Goal: Task Accomplishment & Management: Manage account settings

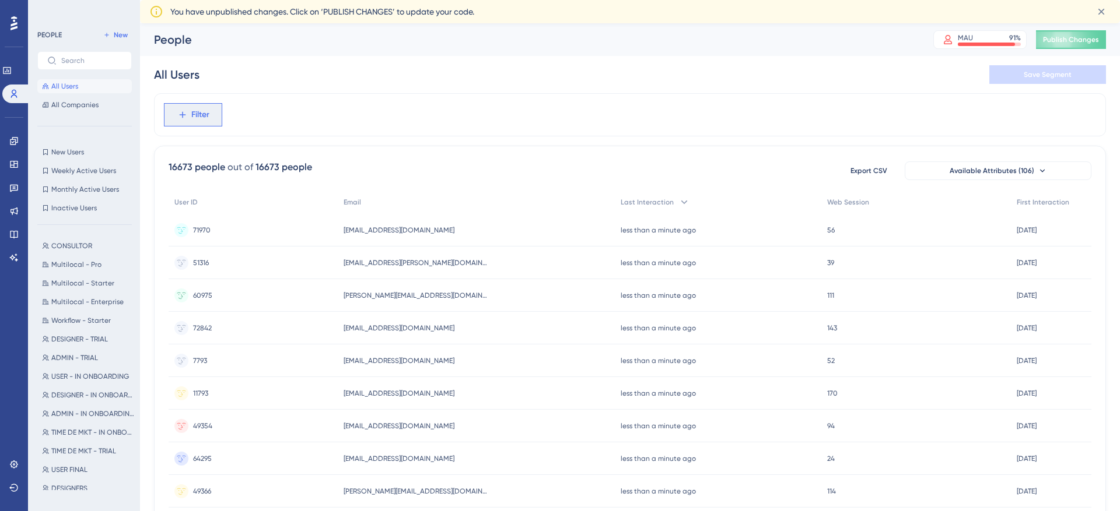
click at [183, 111] on icon at bounding box center [182, 115] width 10 height 10
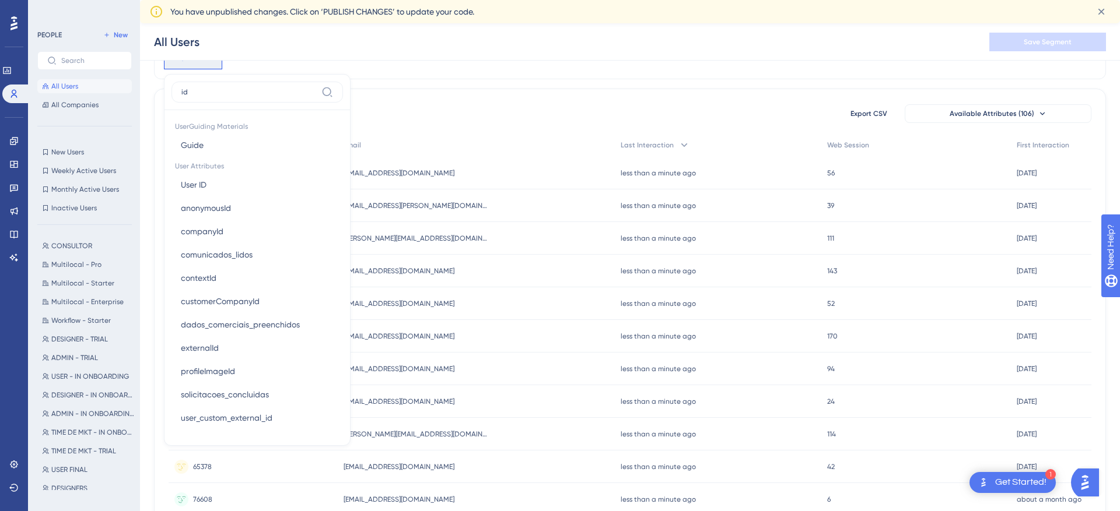
type input "_id"
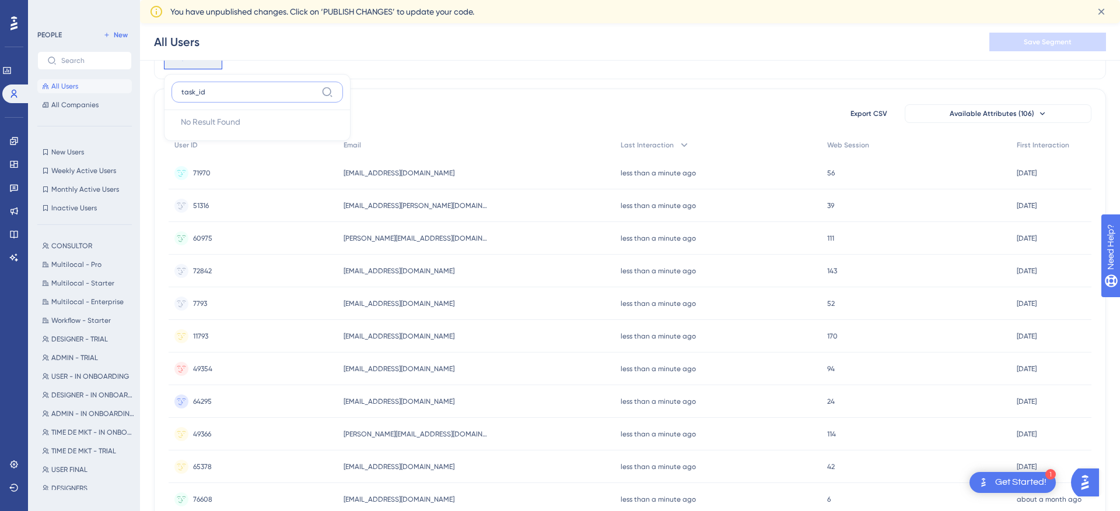
click at [236, 91] on input "task_id" at bounding box center [248, 91] width 135 height 9
type input "is_highlighted"
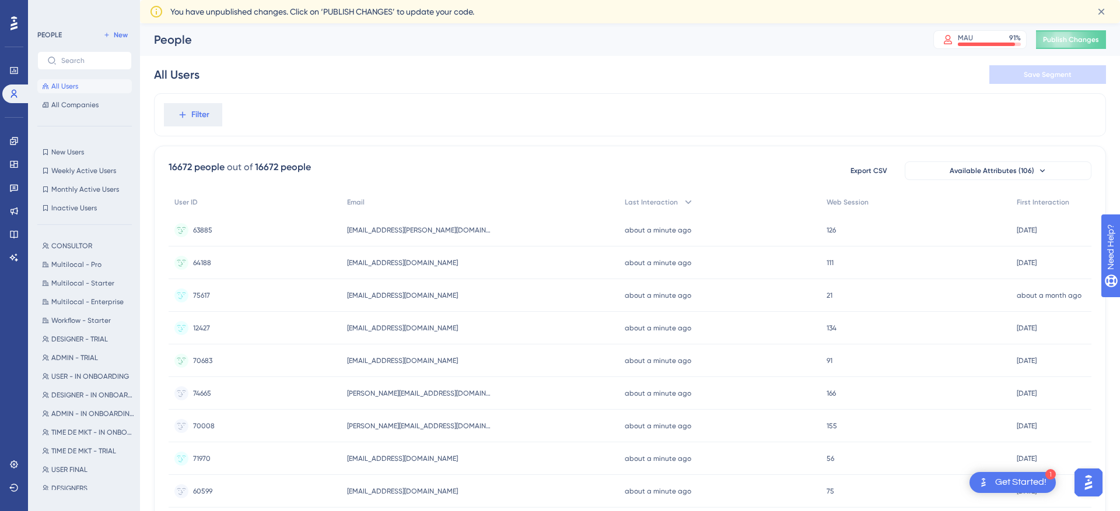
click at [86, 112] on div "PEOPLE New All Users All Companies New Users New Users Weekly Active Users Week…" at bounding box center [84, 259] width 94 height 462
click at [110, 103] on button "All Companies" at bounding box center [84, 105] width 94 height 14
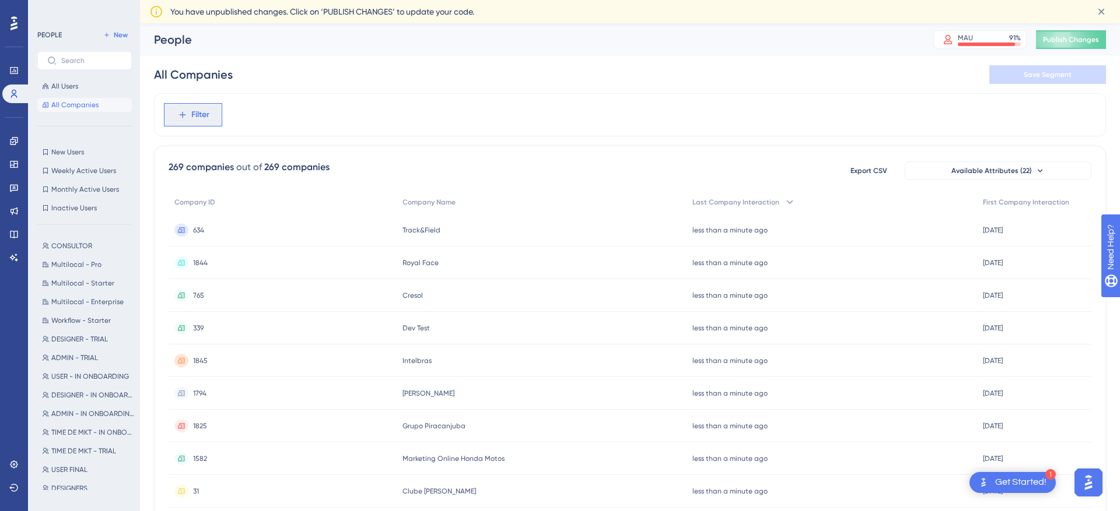
click at [204, 112] on span "Filter" at bounding box center [200, 115] width 18 height 14
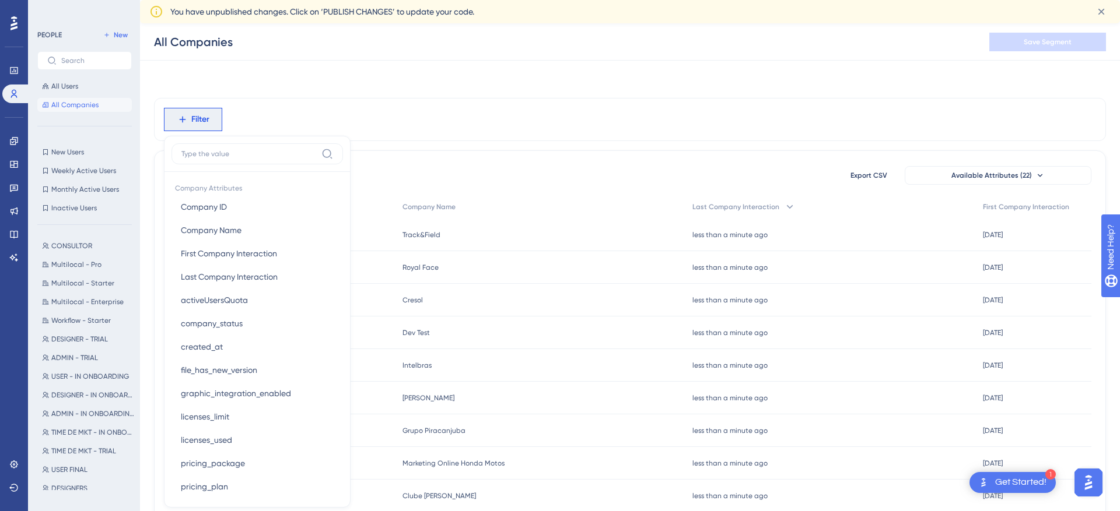
scroll to position [62, 0]
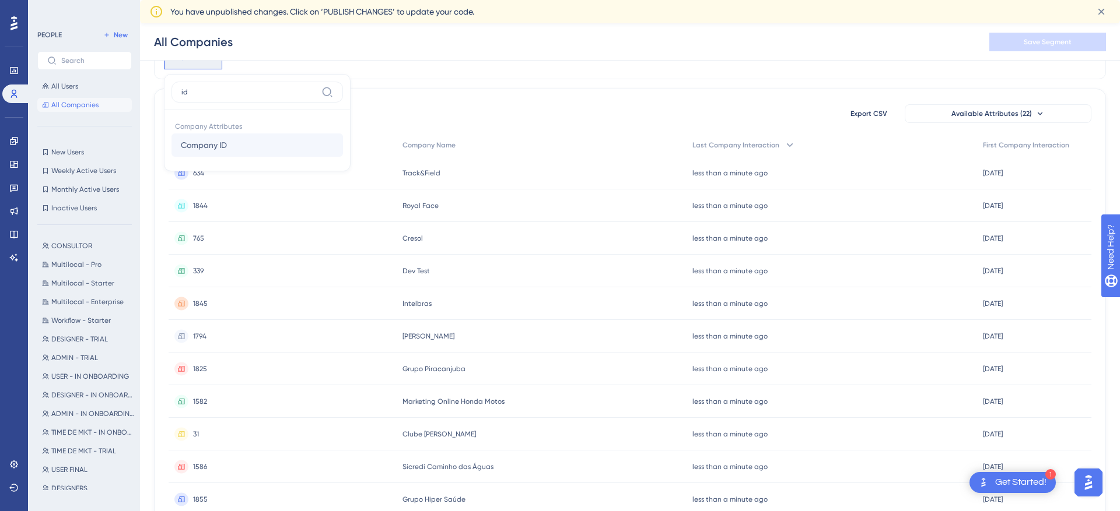
type input "id"
click at [241, 140] on button "Company ID Company ID" at bounding box center [256, 145] width 171 height 23
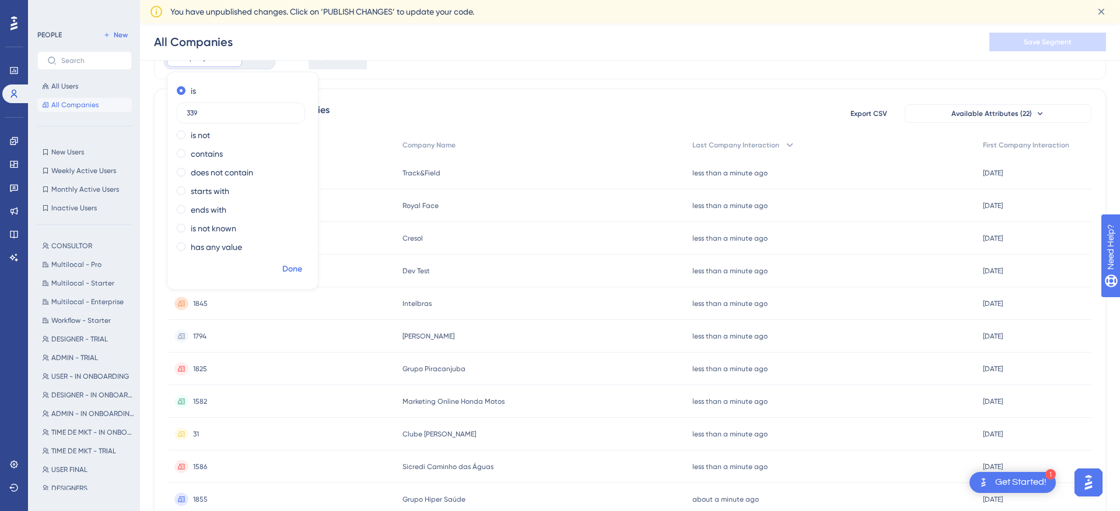
type input "339"
click at [289, 267] on span "Done" at bounding box center [292, 269] width 20 height 14
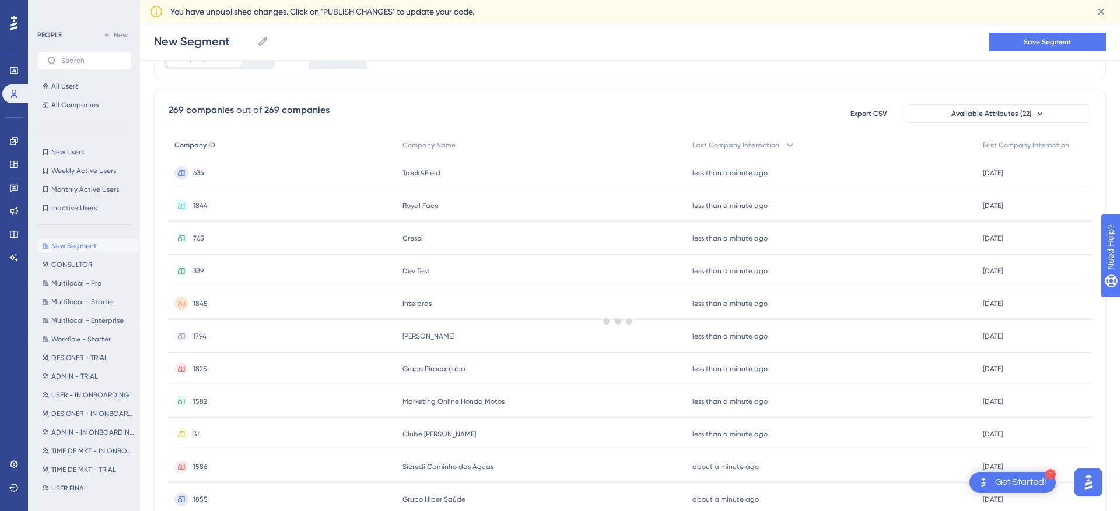
scroll to position [0, 0]
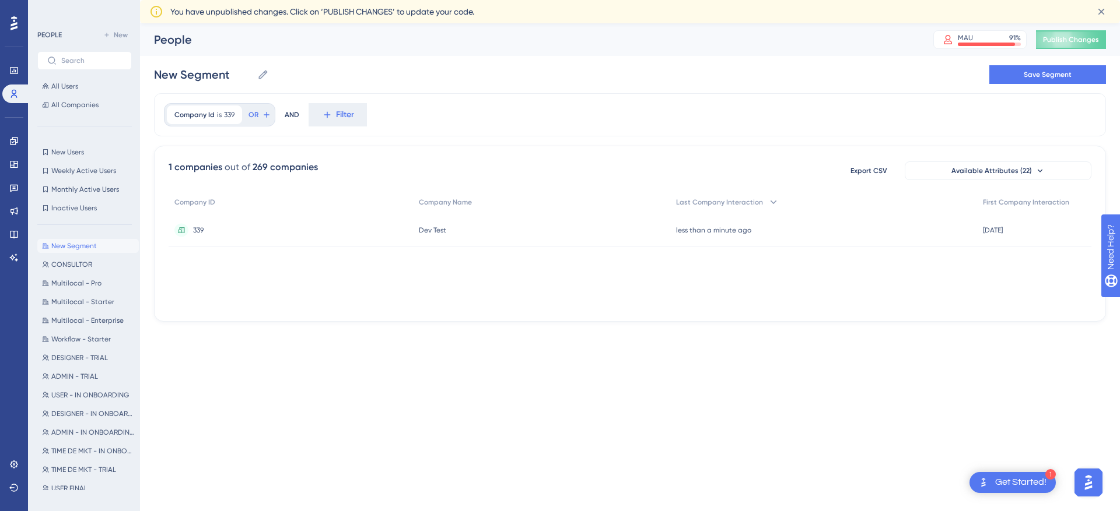
click at [202, 230] on span "339" at bounding box center [198, 230] width 10 height 9
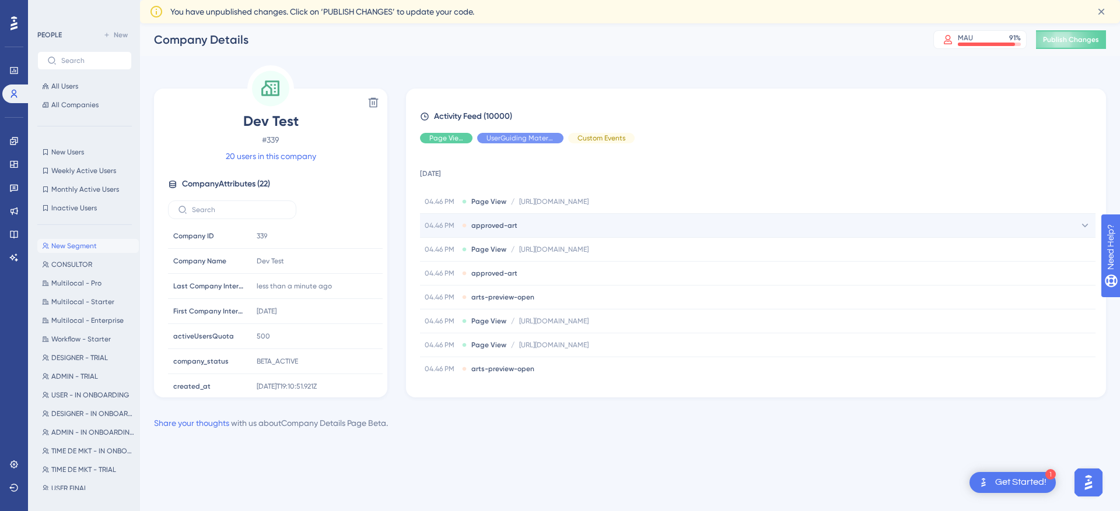
click at [505, 229] on span "approved-art" at bounding box center [494, 225] width 46 height 9
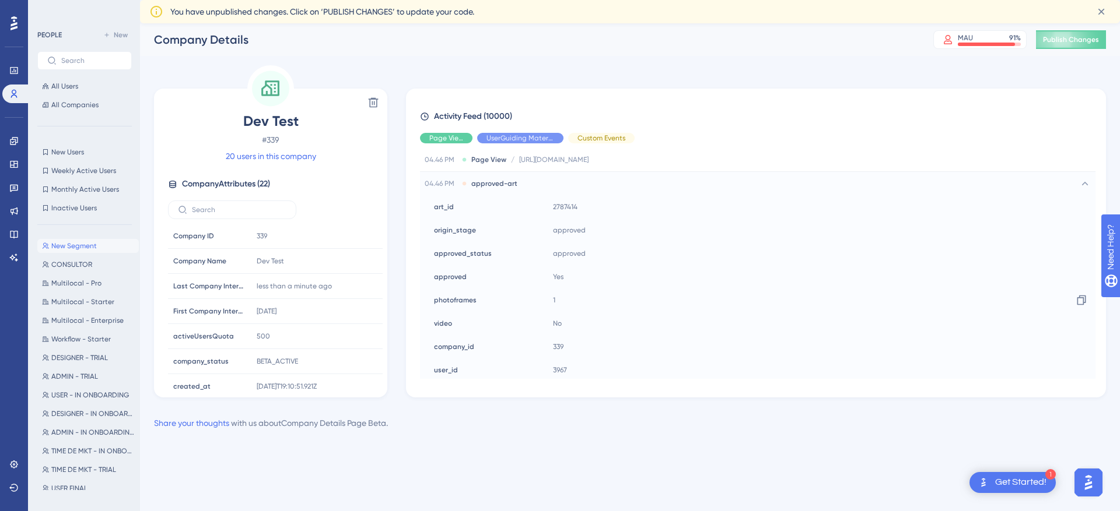
scroll to position [33, 0]
click at [482, 266] on span "approved_status" at bounding box center [463, 262] width 58 height 9
copy span "approved_status"
click at [89, 83] on button "All Users" at bounding box center [84, 86] width 94 height 14
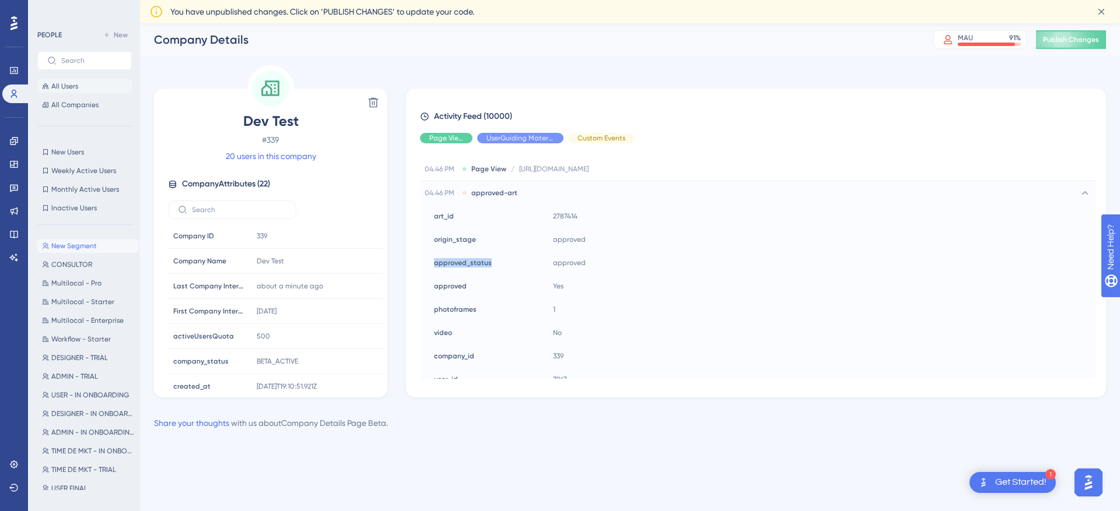
click at [96, 86] on button "All Users" at bounding box center [84, 86] width 94 height 14
click at [73, 110] on button "All Companies" at bounding box center [84, 105] width 94 height 14
click at [218, 48] on div "Company Details MAU 91 % Click to see add-on and upgrade options Publish Changes" at bounding box center [630, 39] width 980 height 33
click at [217, 39] on div "Company Details" at bounding box center [529, 39] width 750 height 16
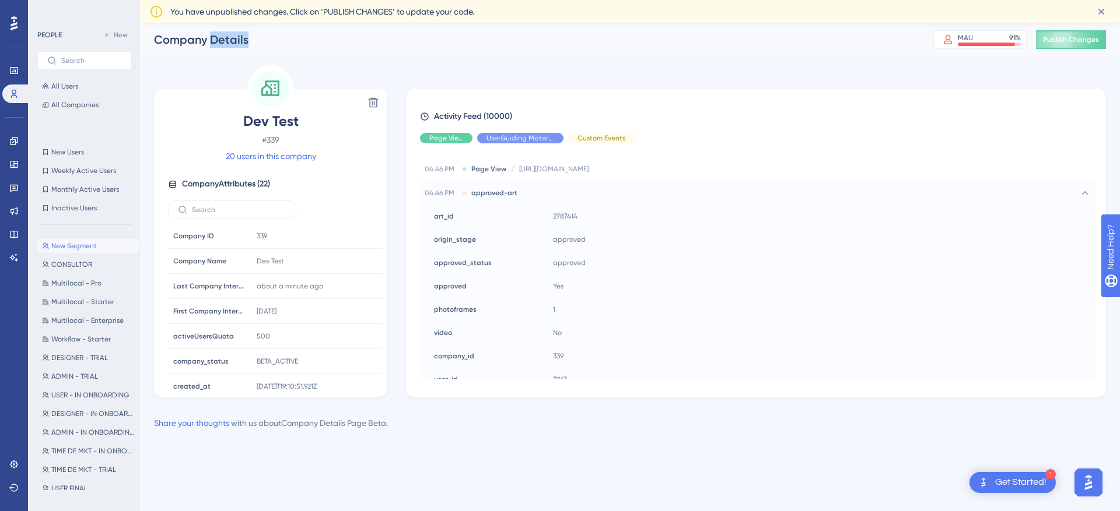
click at [217, 39] on div "Company Details" at bounding box center [529, 39] width 750 height 16
click at [1101, 13] on icon at bounding box center [1101, 12] width 12 height 12
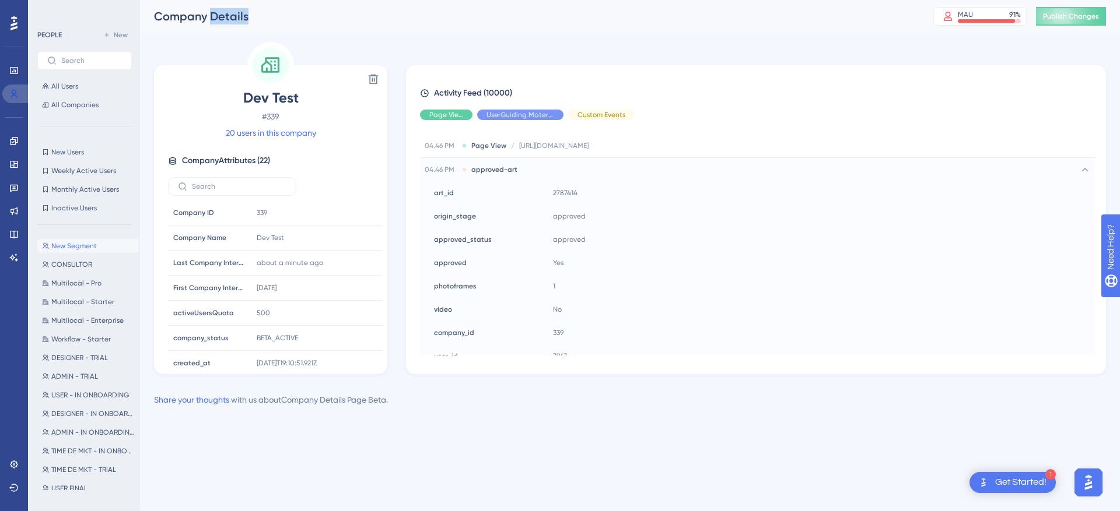
click at [17, 90] on icon at bounding box center [13, 93] width 9 height 9
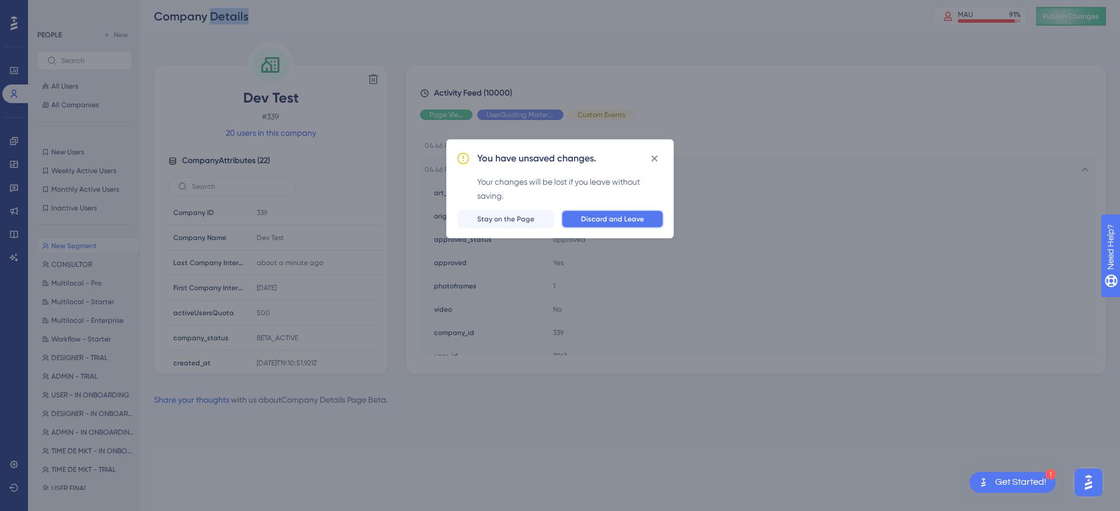
click at [613, 222] on span "Discard and Leave" at bounding box center [612, 219] width 63 height 9
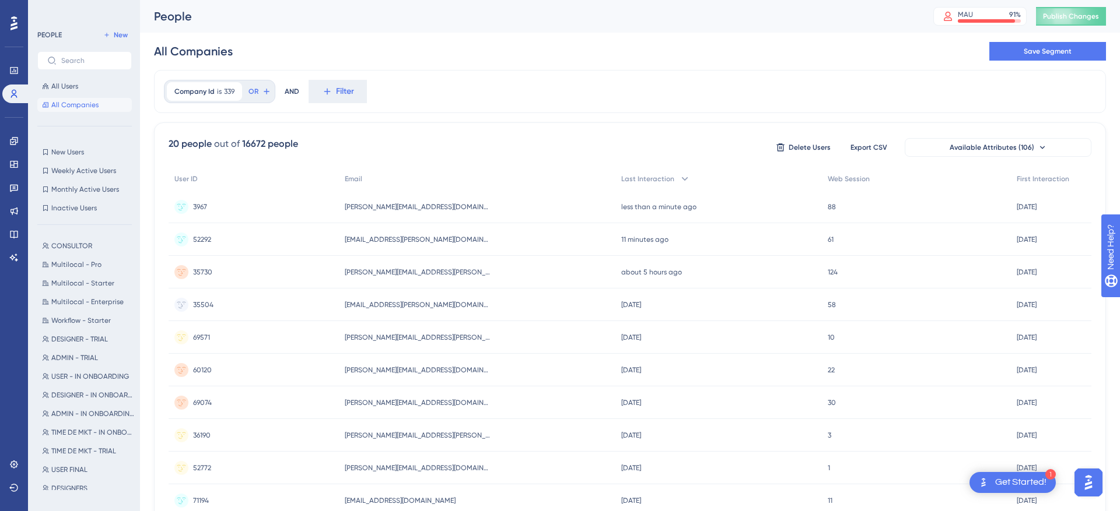
click at [367, 94] on div "Company Id is 339 339 Remove OR AND Filter" at bounding box center [630, 91] width 952 height 43
click at [351, 93] on span "Filter" at bounding box center [345, 92] width 18 height 14
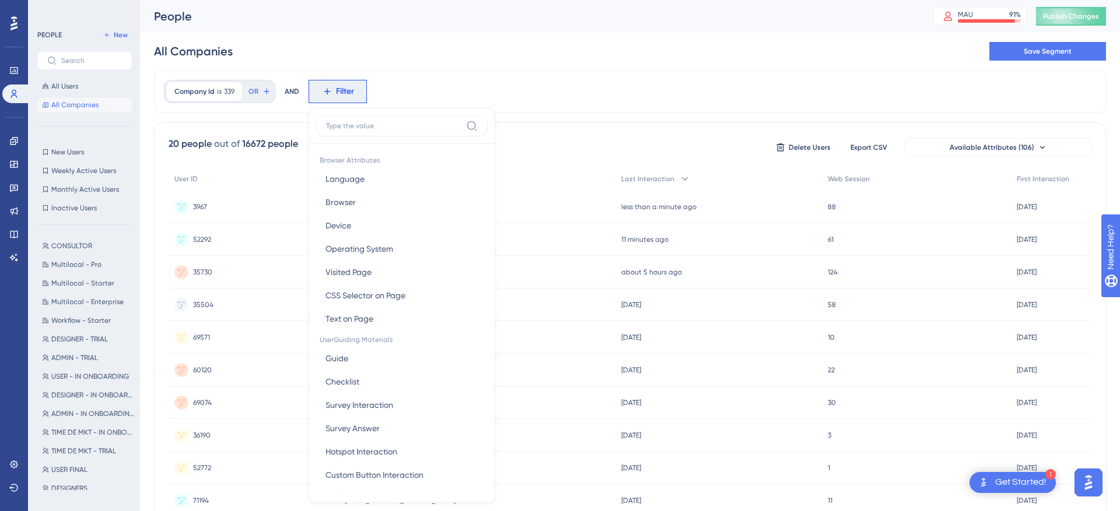
scroll to position [50, 0]
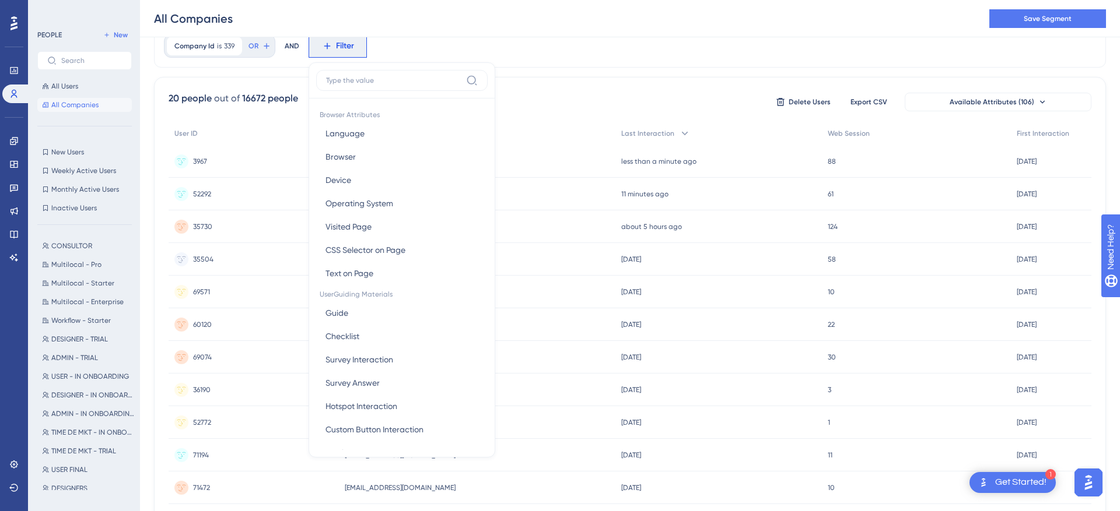
click at [362, 81] on input at bounding box center [393, 80] width 135 height 9
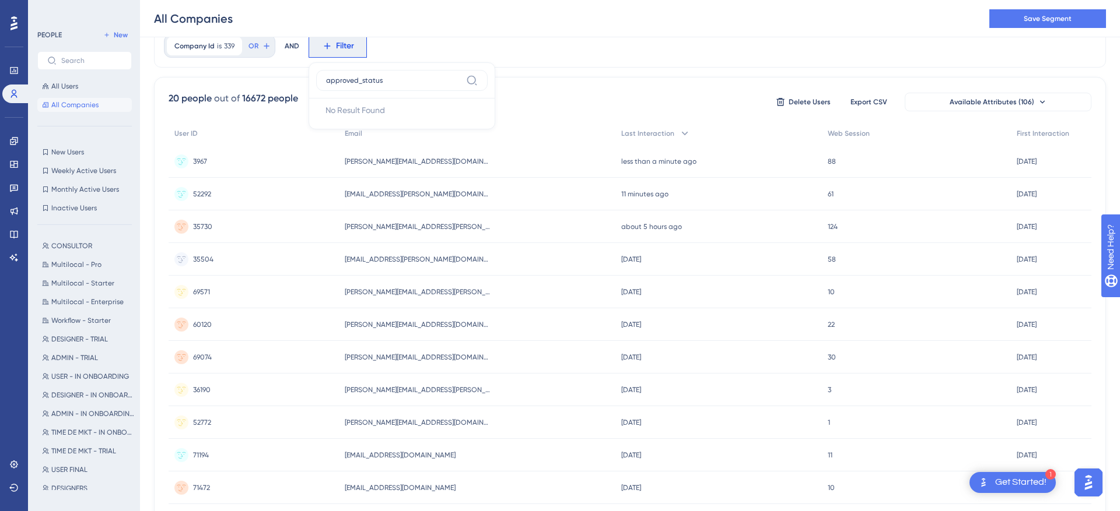
click at [362, 81] on input "approved_status" at bounding box center [393, 80] width 135 height 9
type input "company_id"
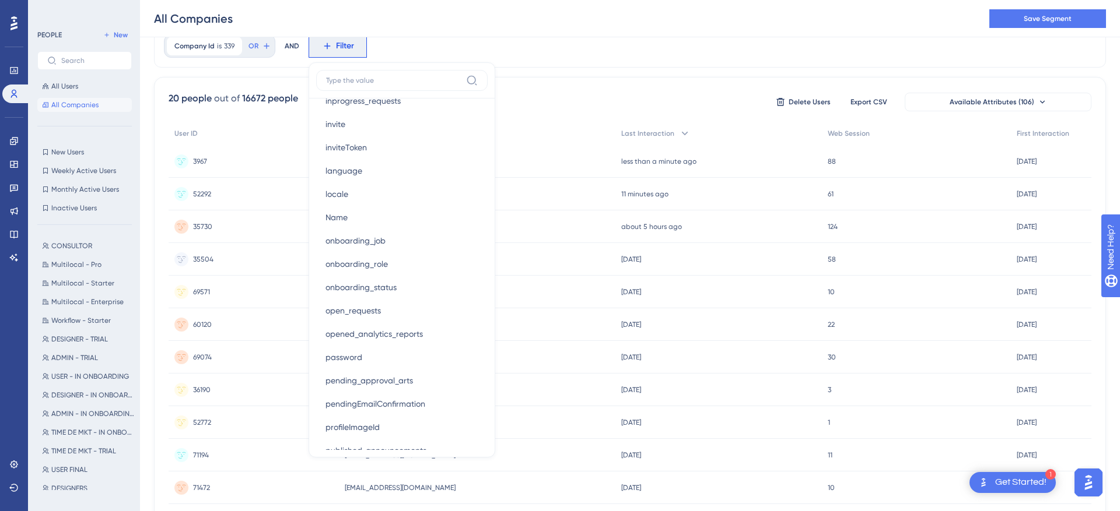
scroll to position [1586, 0]
click at [382, 86] on label at bounding box center [401, 80] width 171 height 21
click at [382, 85] on input at bounding box center [393, 80] width 135 height 9
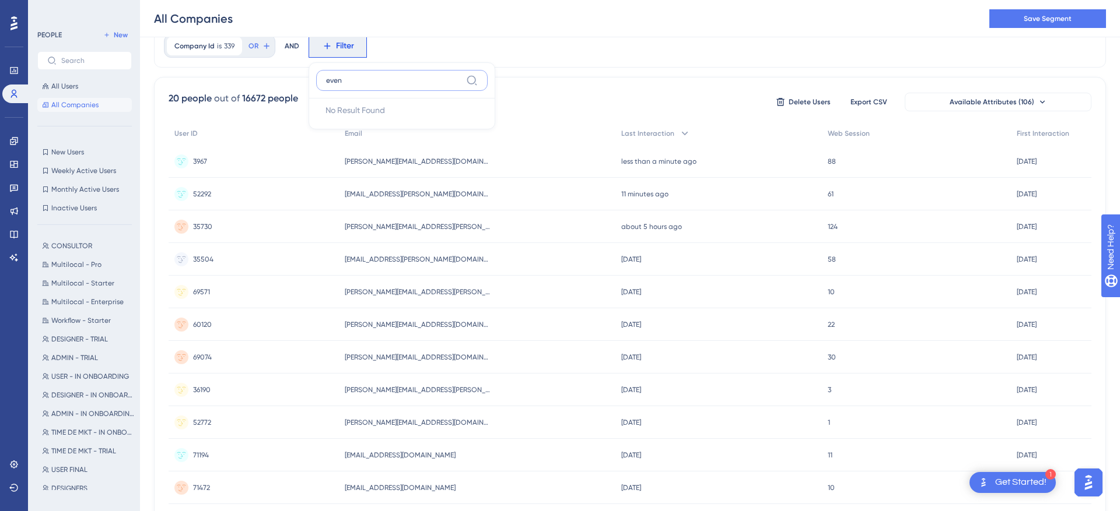
type input "event"
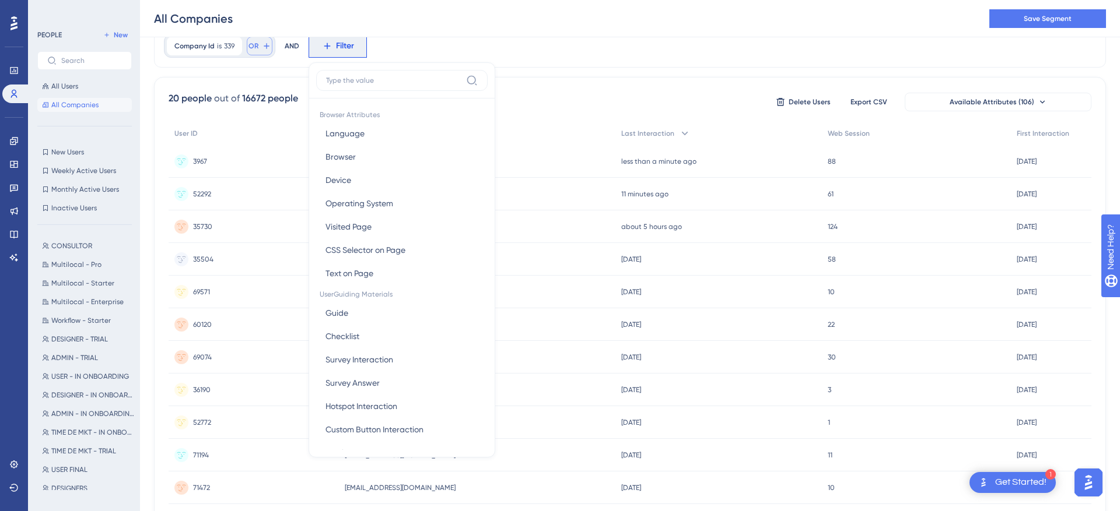
click at [259, 45] on button "OR" at bounding box center [260, 46] width 26 height 19
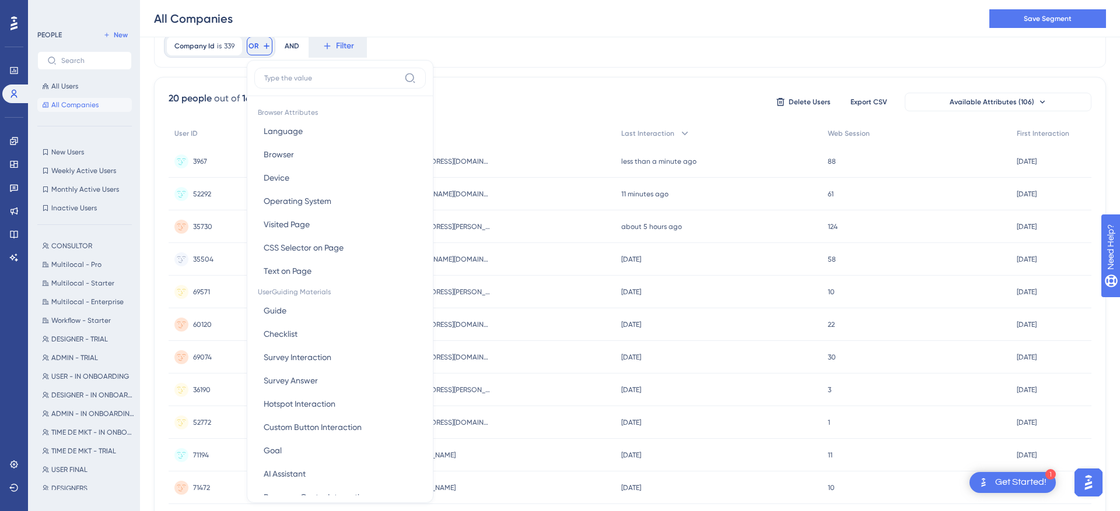
scroll to position [76, 0]
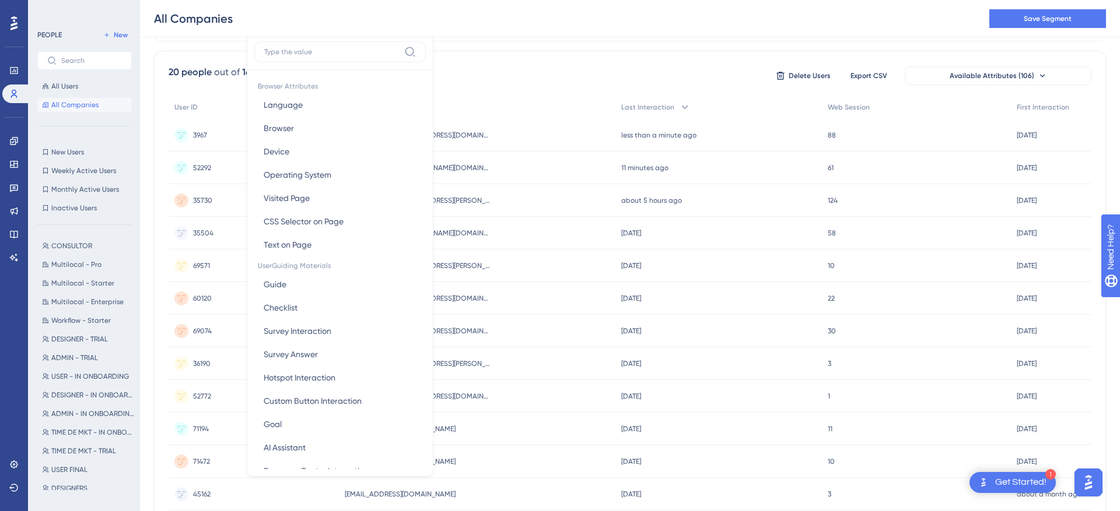
click at [208, 57] on div "20 people out of 16672 people Delete Users Export CSV Available Attributes (106…" at bounding box center [630, 426] width 952 height 750
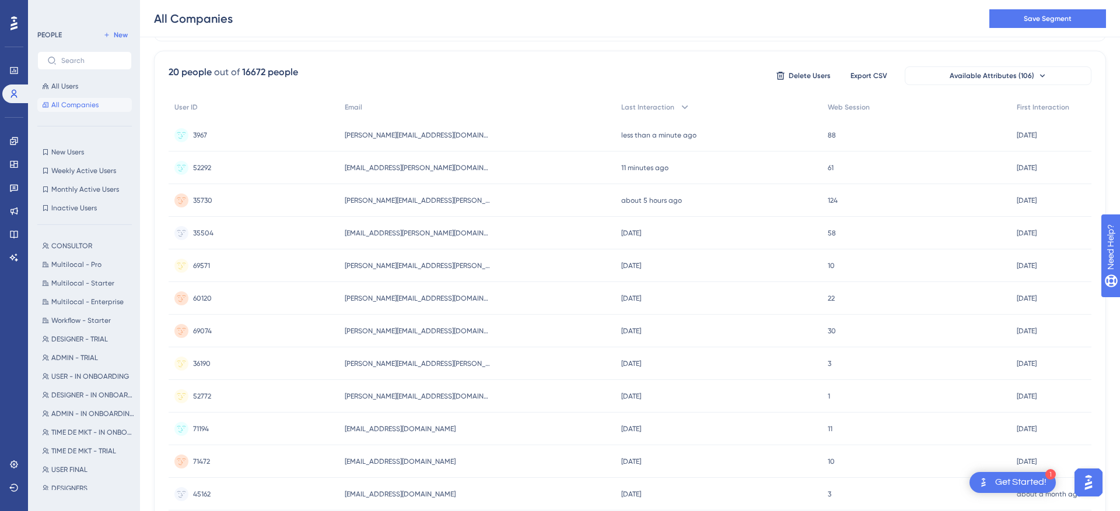
click at [68, 99] on button "All Companies" at bounding box center [84, 105] width 94 height 14
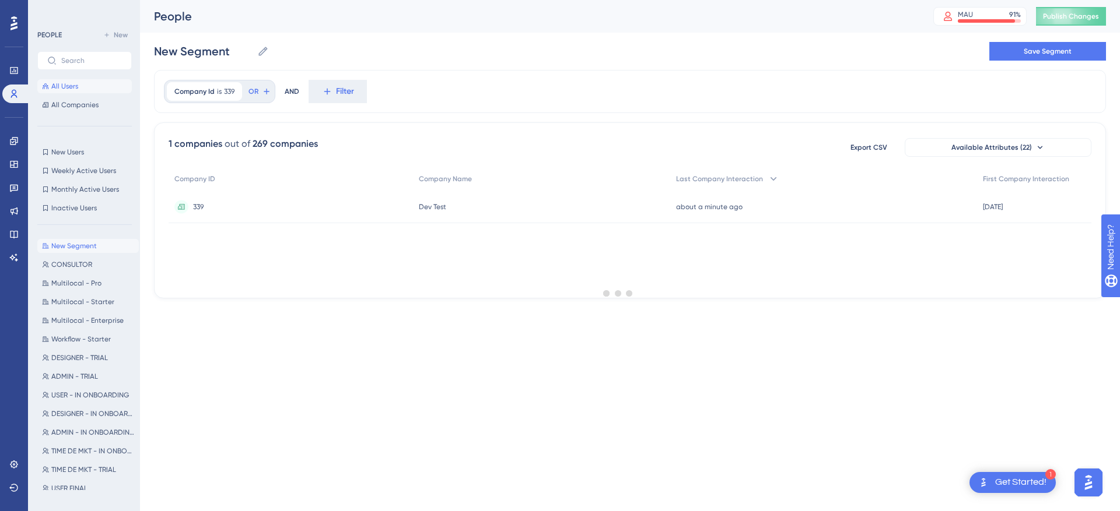
click at [68, 88] on span "All Users" at bounding box center [64, 86] width 27 height 9
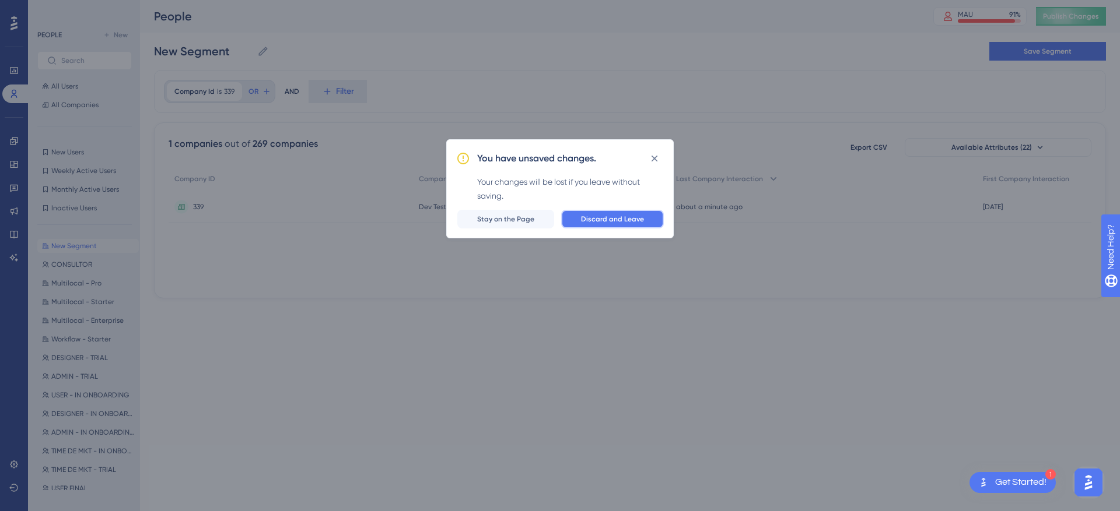
click at [601, 224] on button "Discard and Leave" at bounding box center [612, 219] width 103 height 19
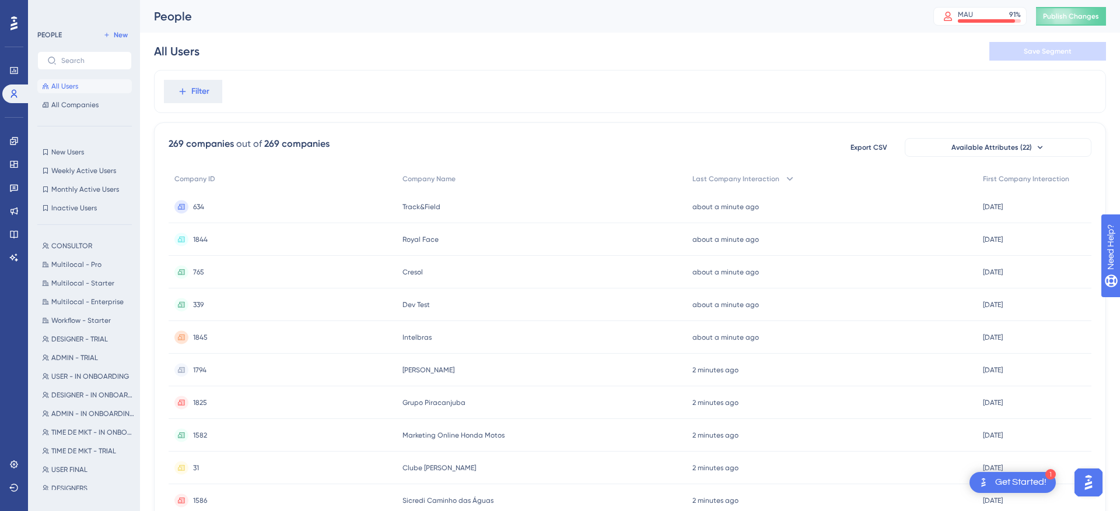
click at [112, 88] on button "All Users" at bounding box center [84, 86] width 94 height 14
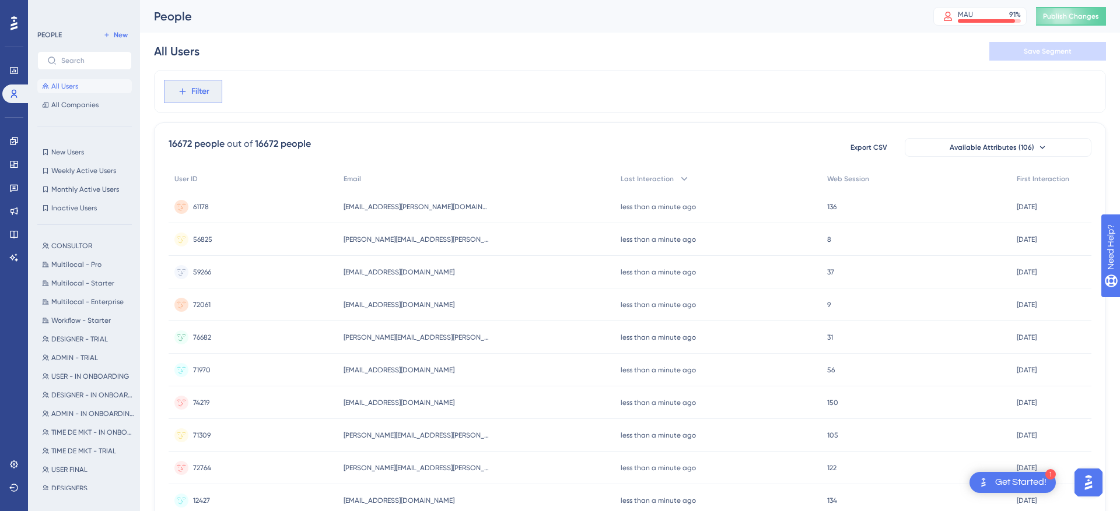
click at [201, 91] on span "Filter" at bounding box center [200, 92] width 18 height 14
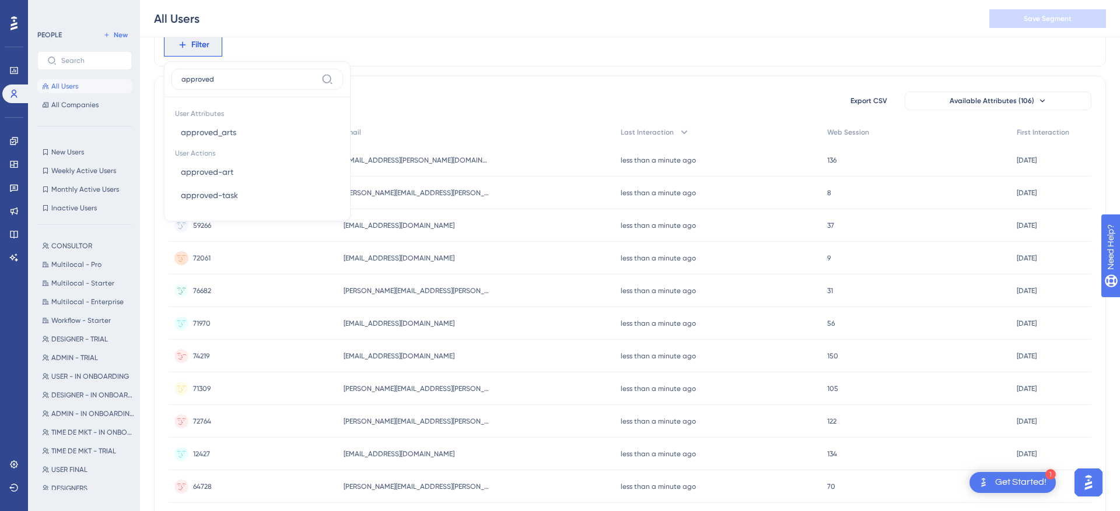
scroll to position [45, 0]
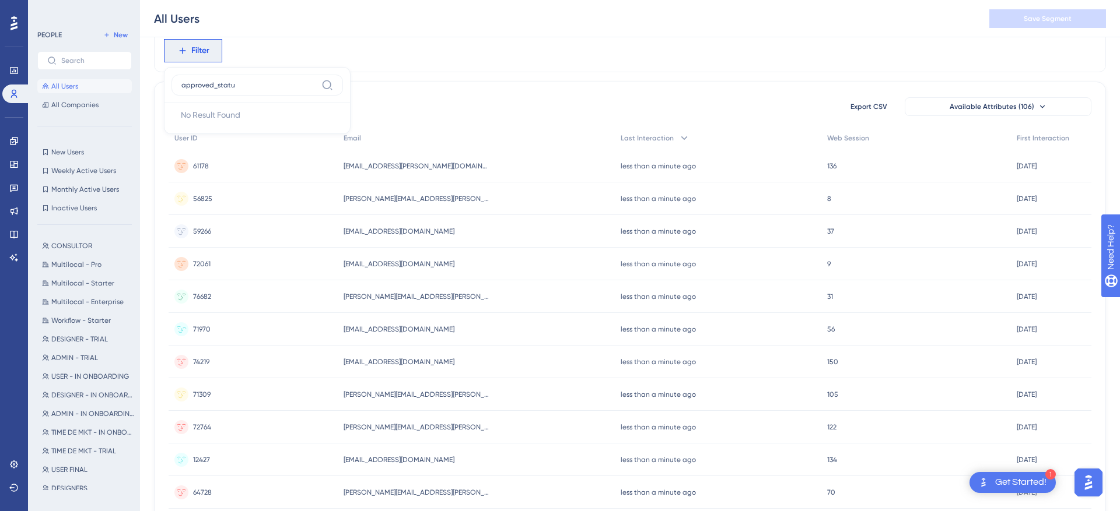
type input "approved_status"
type input "approved"
click at [227, 129] on button "approved_arts approved_arts" at bounding box center [256, 138] width 171 height 23
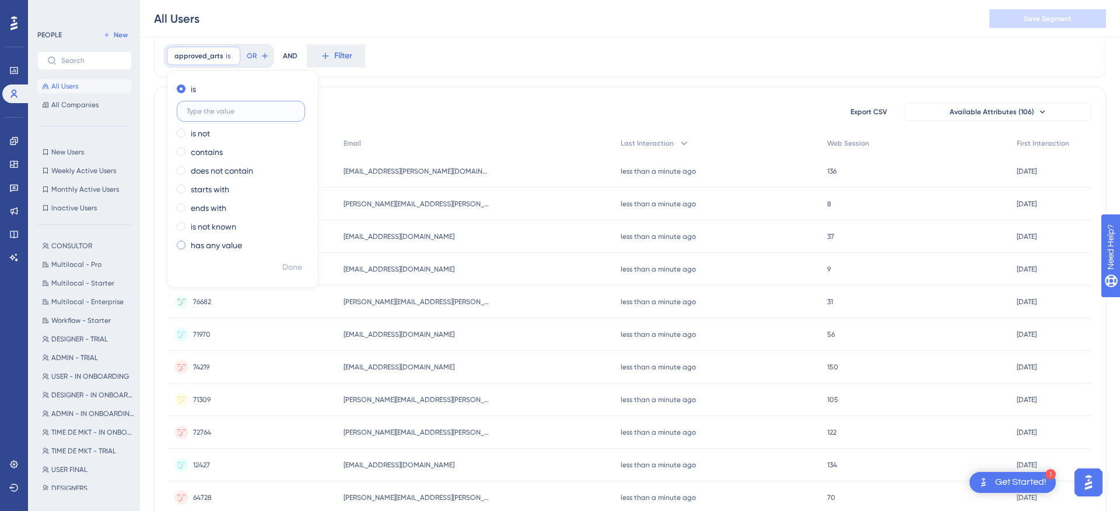
scroll to position [26, 0]
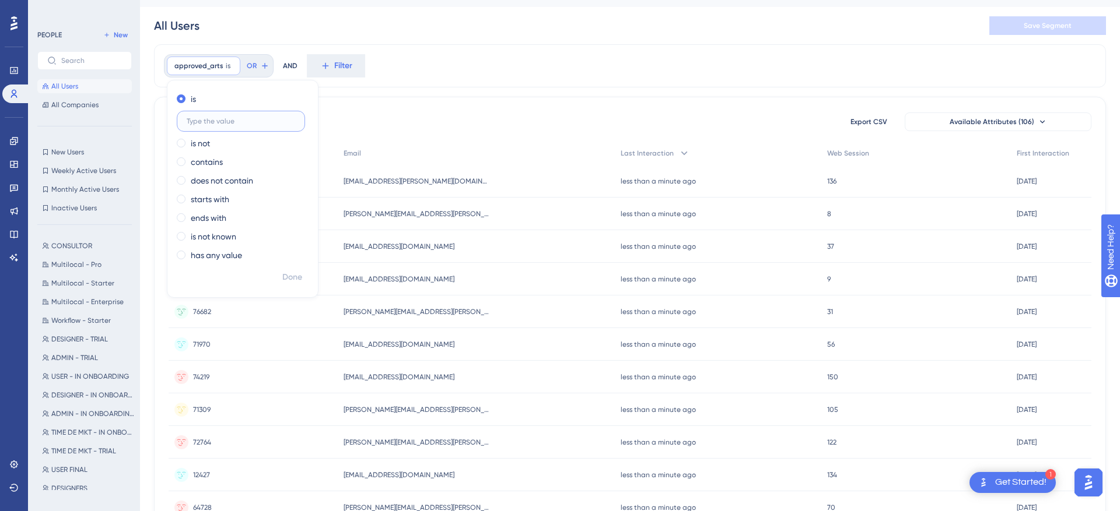
click at [256, 118] on input "text" at bounding box center [241, 121] width 108 height 8
click at [219, 193] on label "starts with" at bounding box center [210, 199] width 38 height 14
click at [231, 155] on label "does not contain" at bounding box center [222, 155] width 62 height 14
click at [218, 138] on label "contains" at bounding box center [207, 136] width 32 height 14
click at [220, 162] on input "text" at bounding box center [241, 159] width 108 height 8
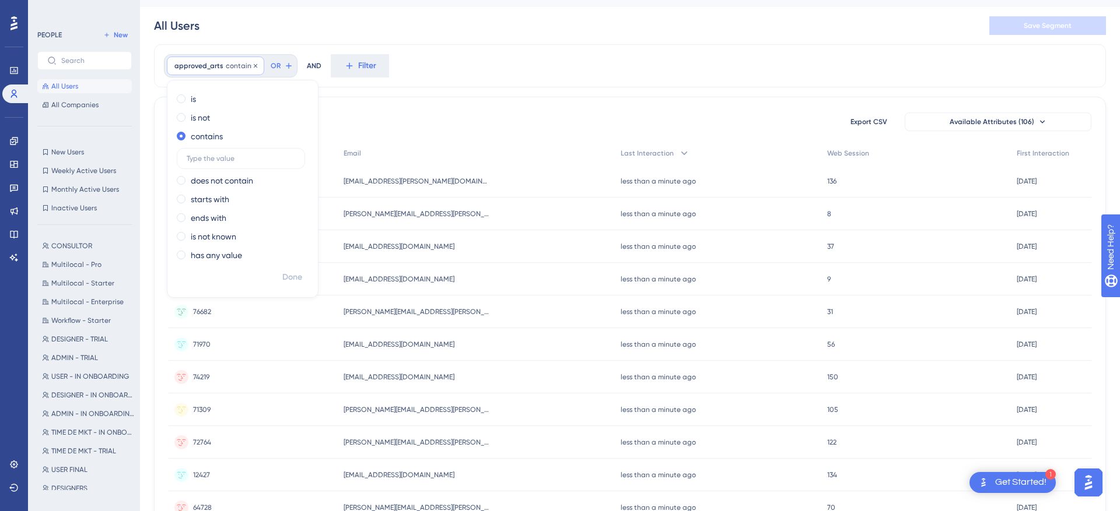
click at [243, 69] on span "contains" at bounding box center [240, 65] width 29 height 9
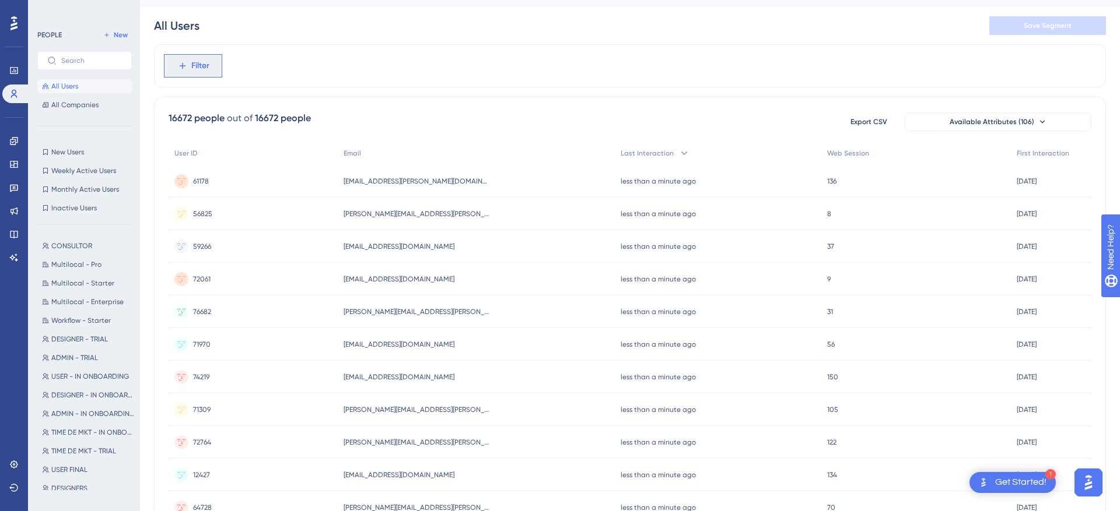
click at [194, 68] on span "Filter" at bounding box center [200, 66] width 18 height 14
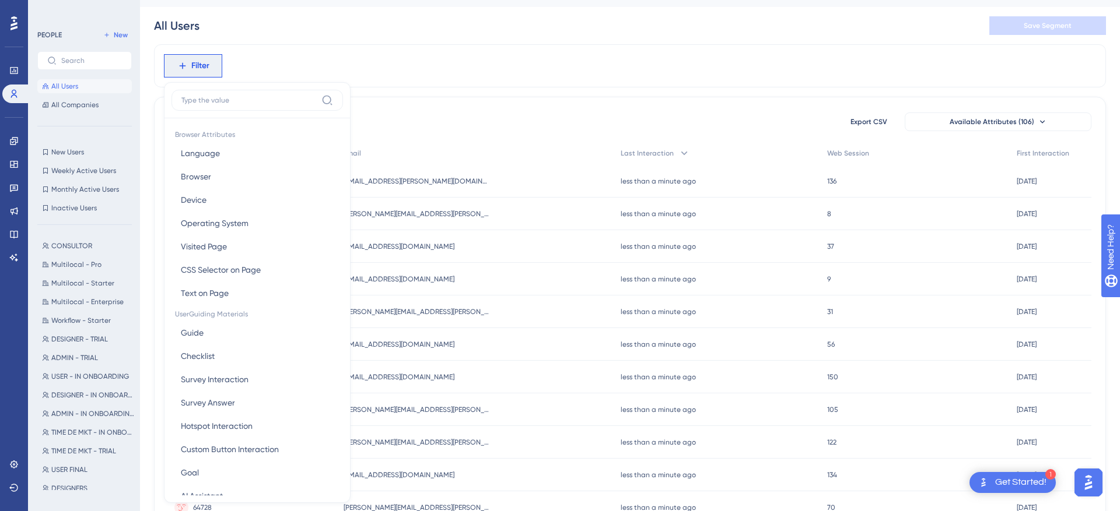
scroll to position [63, 0]
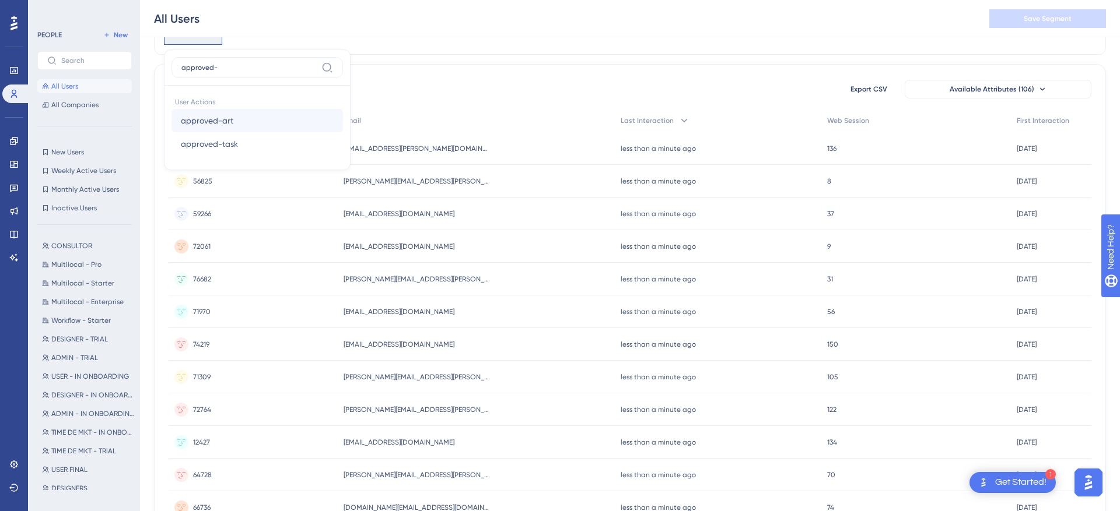
type input "approved-"
click at [233, 118] on button "approved-art approved-art" at bounding box center [256, 120] width 171 height 23
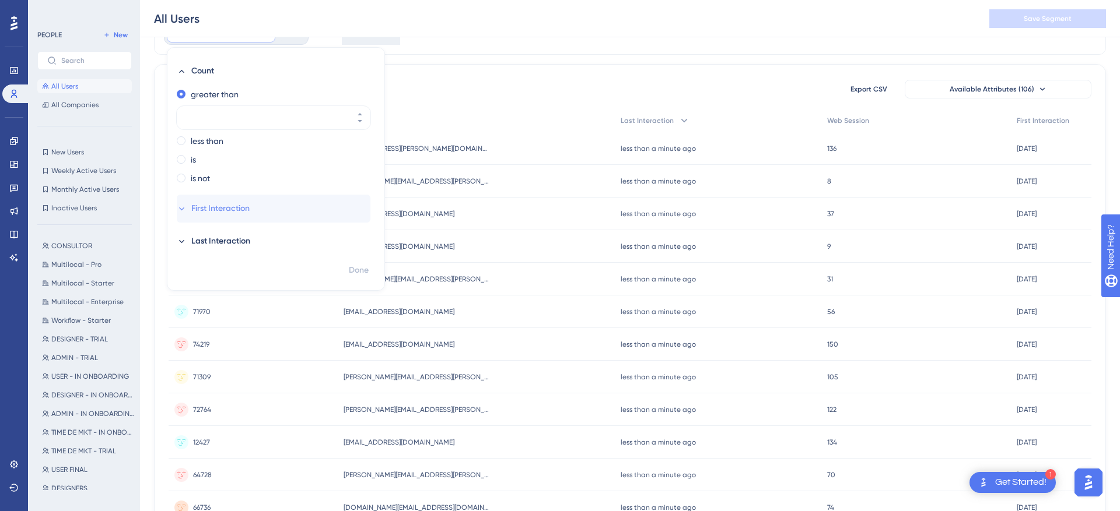
click at [251, 211] on button "First Interaction" at bounding box center [274, 209] width 194 height 28
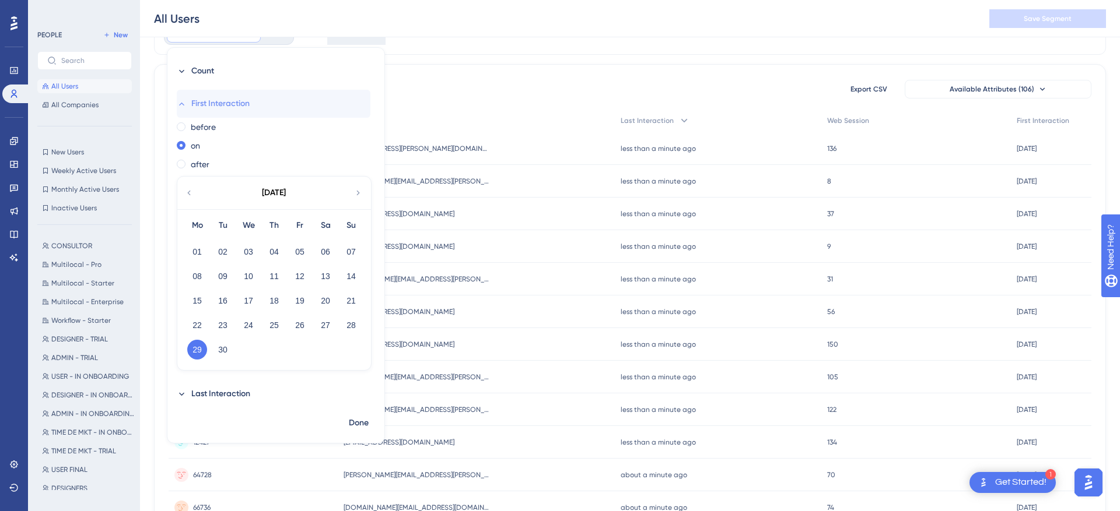
click at [195, 107] on span "First Interaction" at bounding box center [220, 104] width 58 height 14
click at [185, 106] on icon at bounding box center [182, 104] width 10 height 10
click at [232, 88] on div "Count First Interaction before on after September 2025 Mo Tu We Th Fr Sa Su 01 …" at bounding box center [275, 235] width 217 height 356
click at [208, 77] on span "Count" at bounding box center [202, 71] width 23 height 14
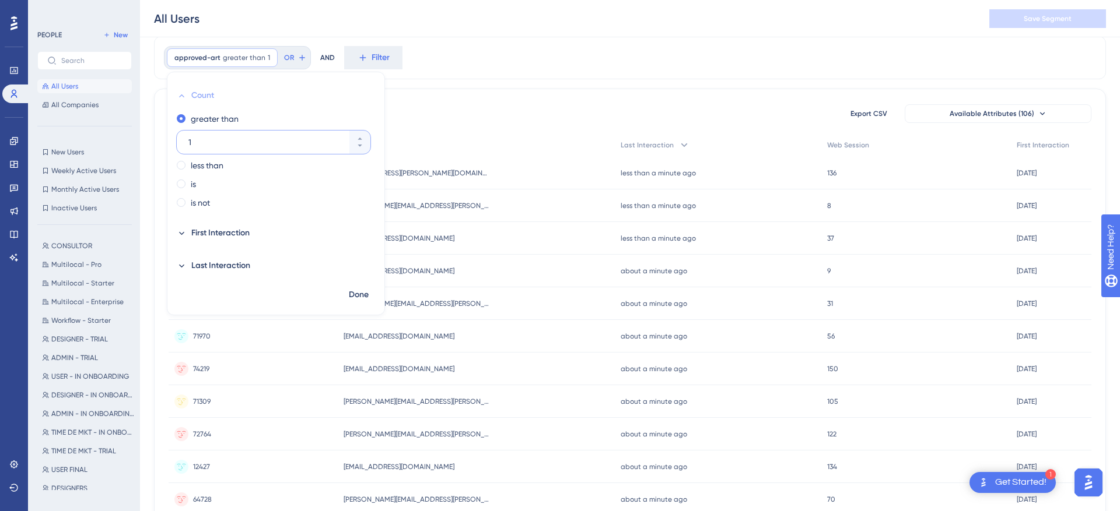
scroll to position [37, 0]
click at [362, 295] on span "Done" at bounding box center [359, 296] width 20 height 14
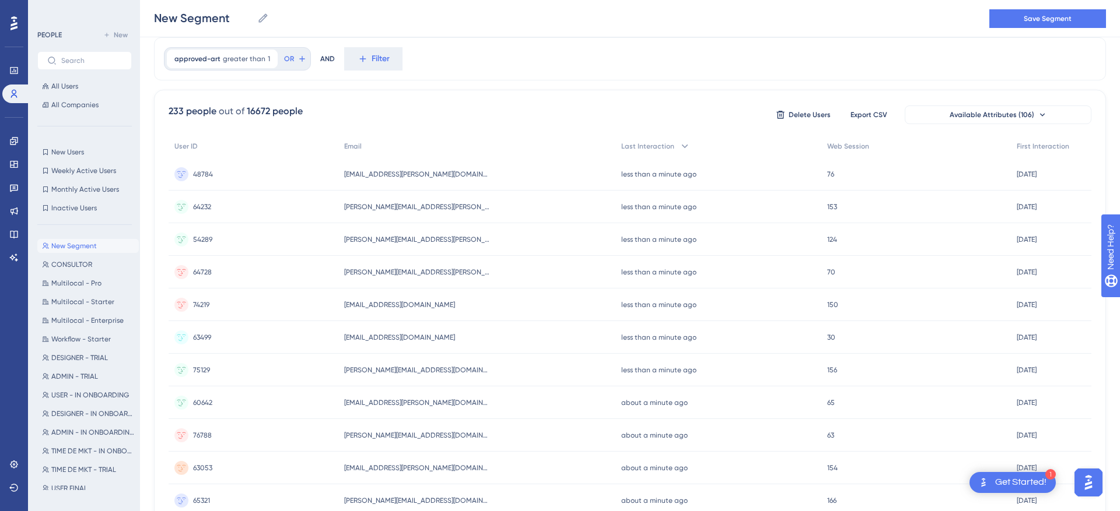
click at [421, 167] on div "thiago.vieira@bluefitacademia.com.br thiago.vieira@bluefitacademia.com.br" at bounding box center [476, 174] width 277 height 33
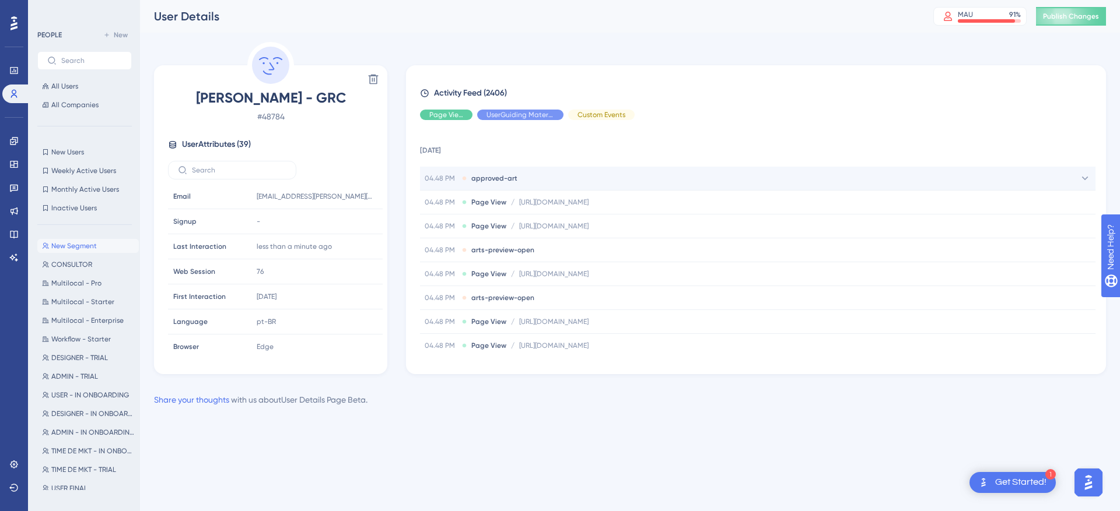
click at [551, 173] on div "04.48 PM approved-art" at bounding box center [757, 178] width 675 height 23
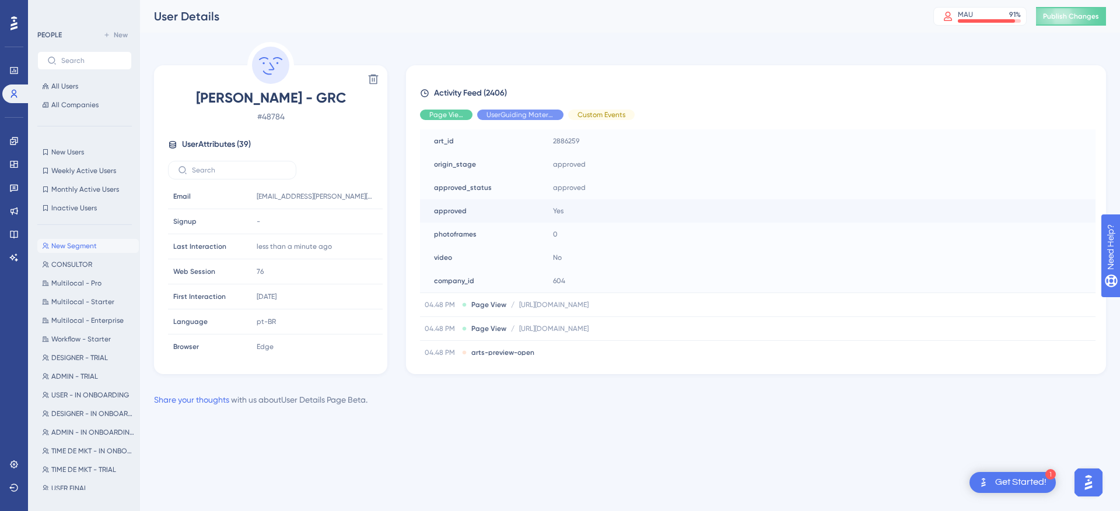
scroll to position [43, 0]
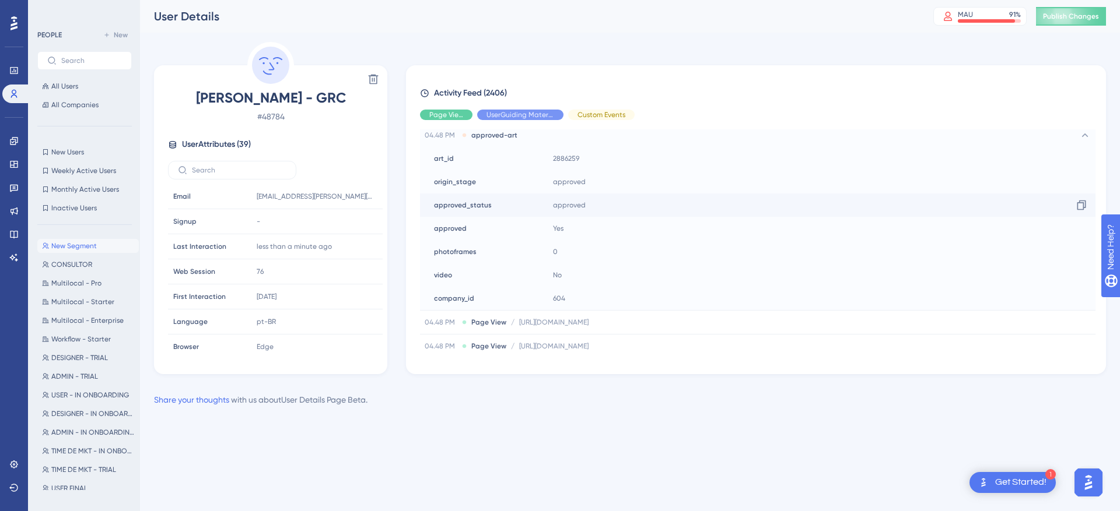
click at [566, 201] on span "approved" at bounding box center [569, 205] width 33 height 9
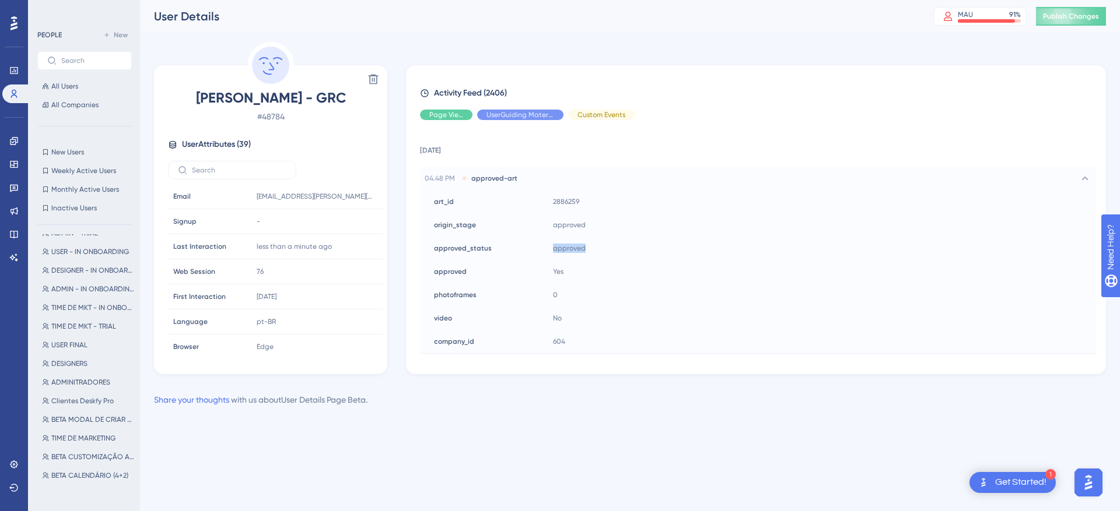
scroll to position [155, 0]
click at [16, 465] on icon at bounding box center [14, 465] width 8 height 8
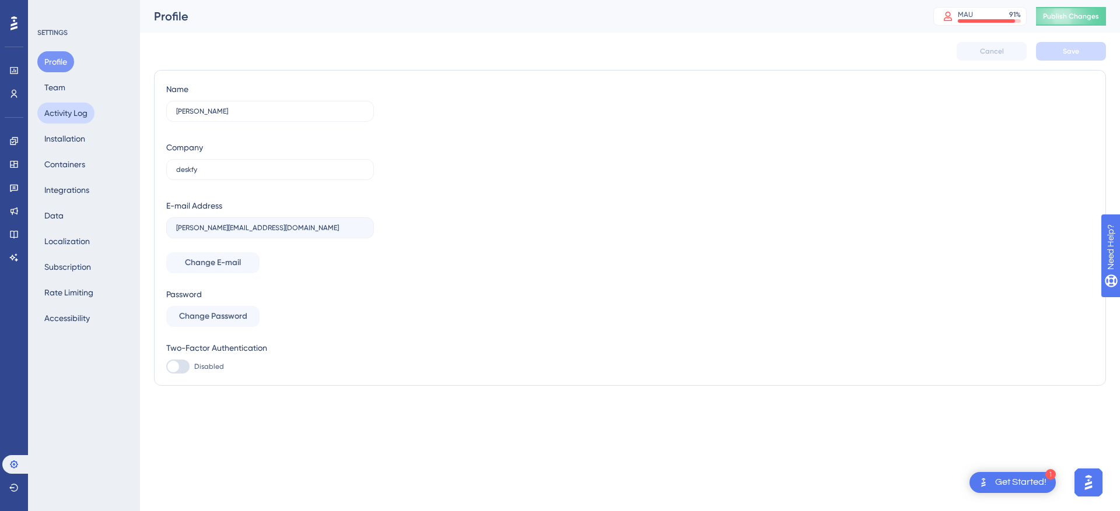
click at [93, 113] on button "Activity Log" at bounding box center [65, 113] width 57 height 21
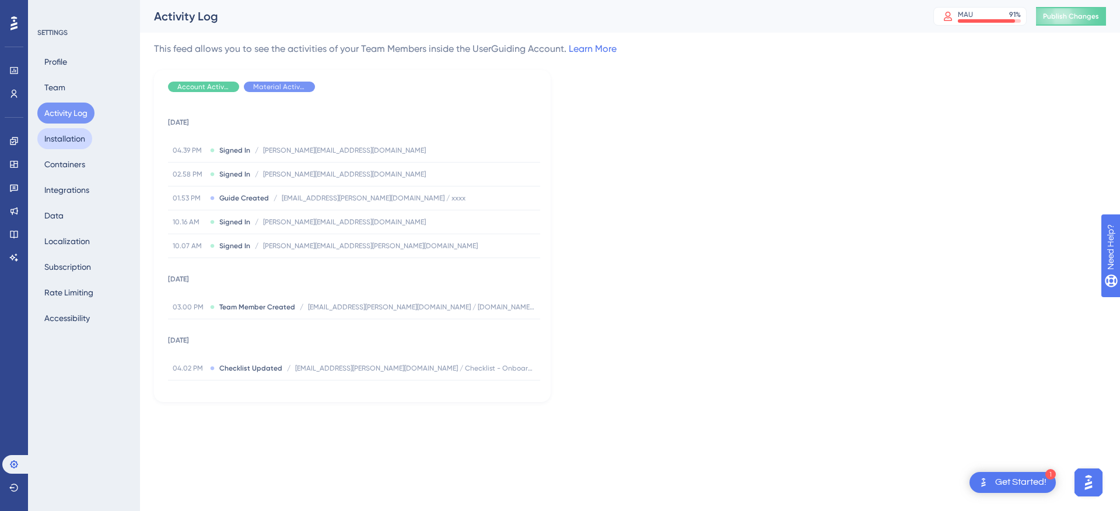
click at [86, 143] on button "Installation" at bounding box center [64, 138] width 55 height 21
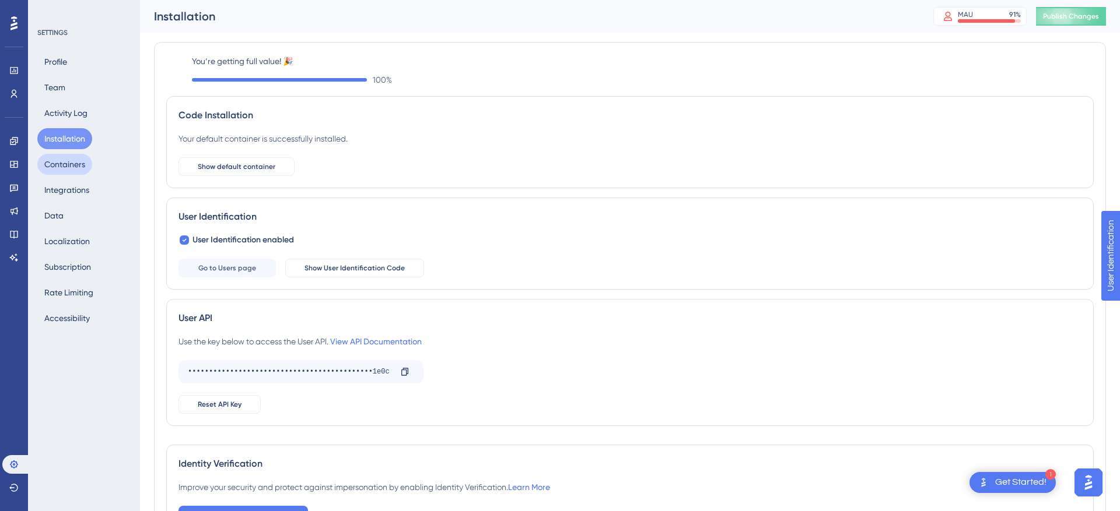
click at [82, 164] on button "Containers" at bounding box center [64, 164] width 55 height 21
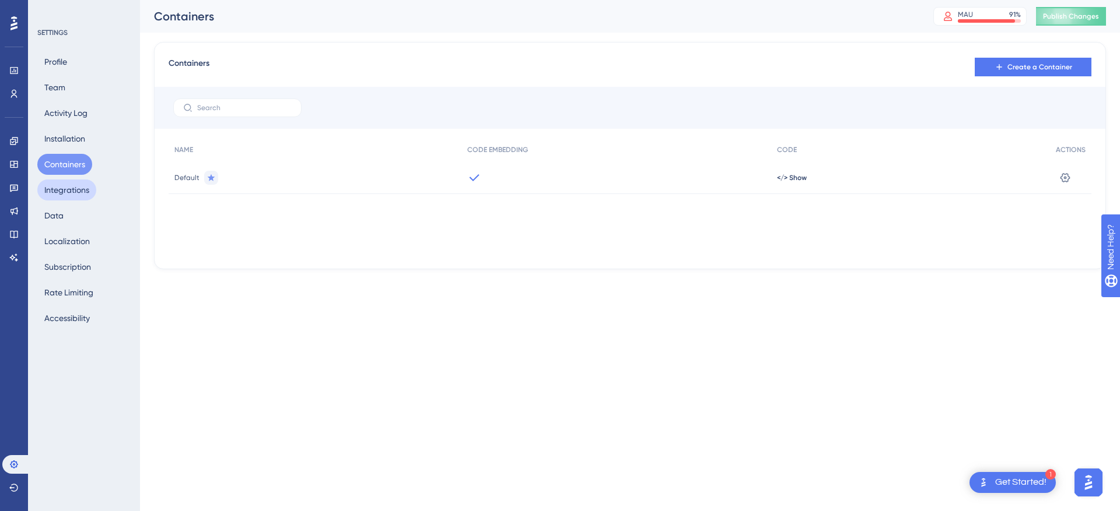
click at [73, 183] on button "Integrations" at bounding box center [66, 190] width 59 height 21
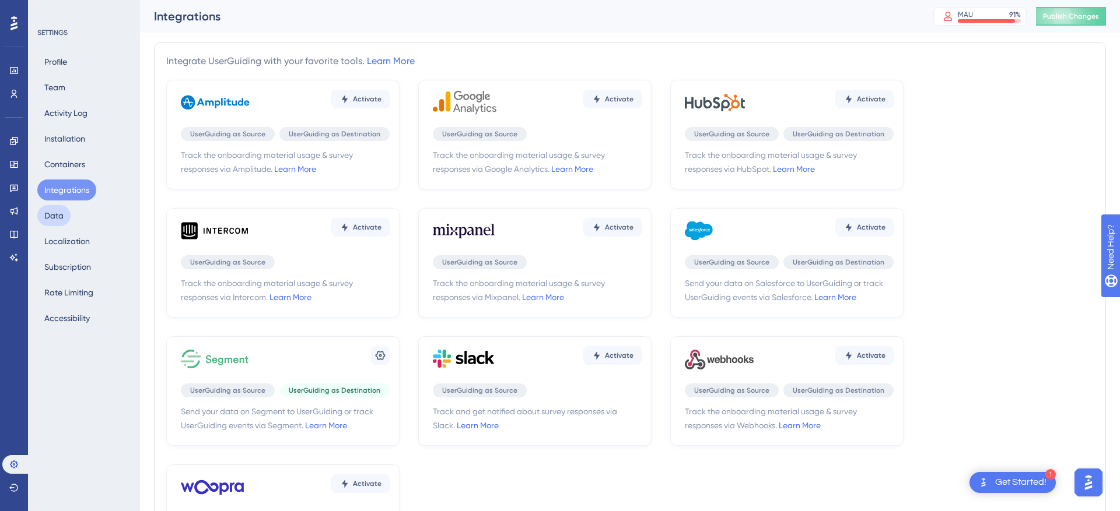
click at [59, 215] on button "Data" at bounding box center [53, 215] width 33 height 21
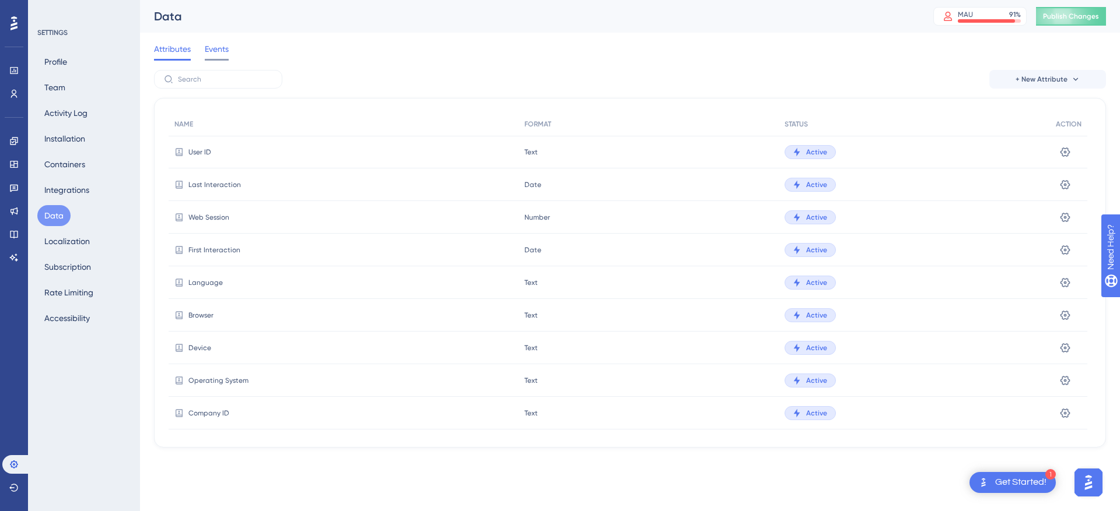
click at [217, 44] on span "Events" at bounding box center [217, 49] width 24 height 14
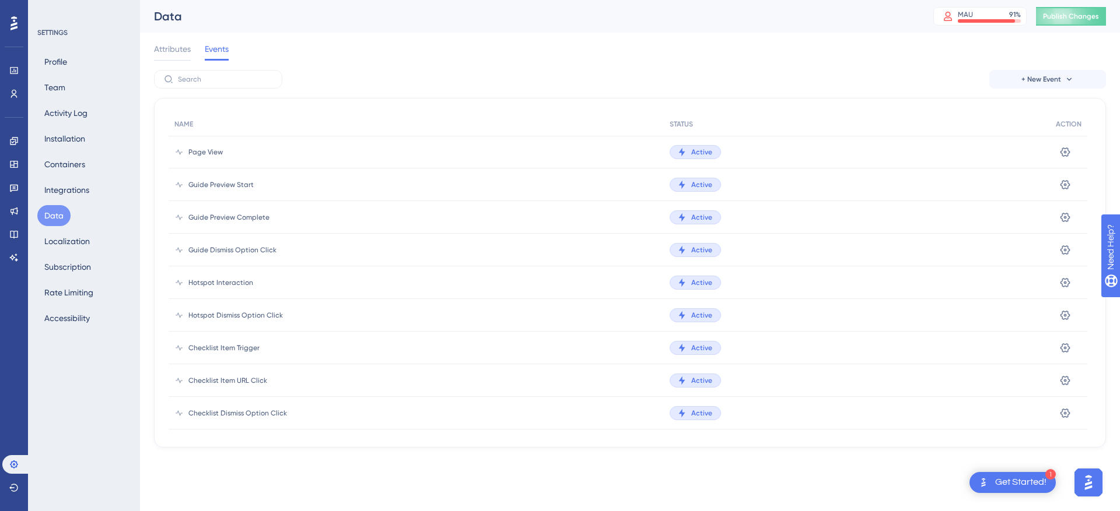
click at [206, 67] on div "Attributes Events" at bounding box center [630, 51] width 952 height 37
click at [202, 78] on input "text" at bounding box center [225, 79] width 94 height 8
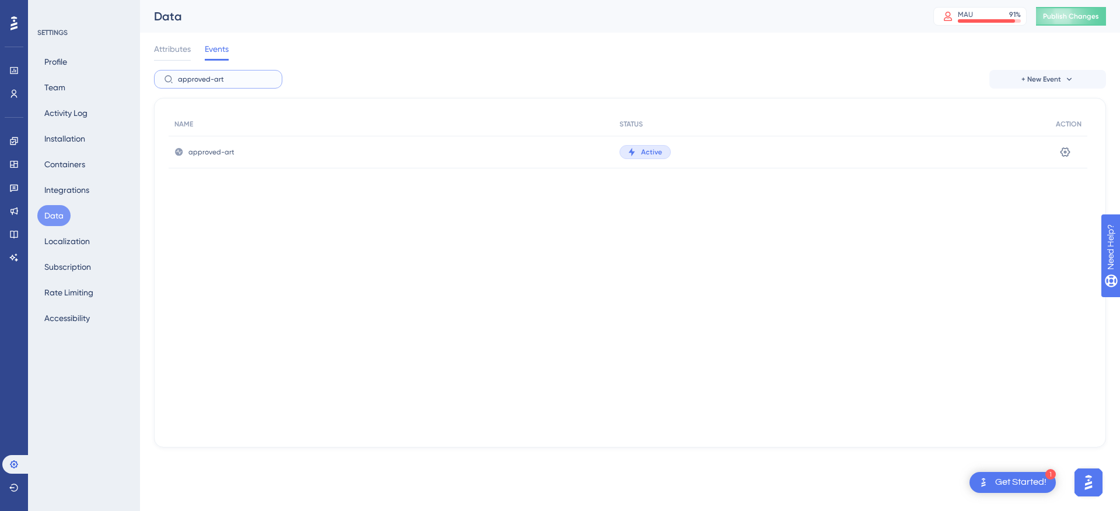
type input "approved-art"
click at [1055, 148] on div "Settings" at bounding box center [1068, 152] width 37 height 33
click at [1063, 150] on icon at bounding box center [1065, 152] width 12 height 12
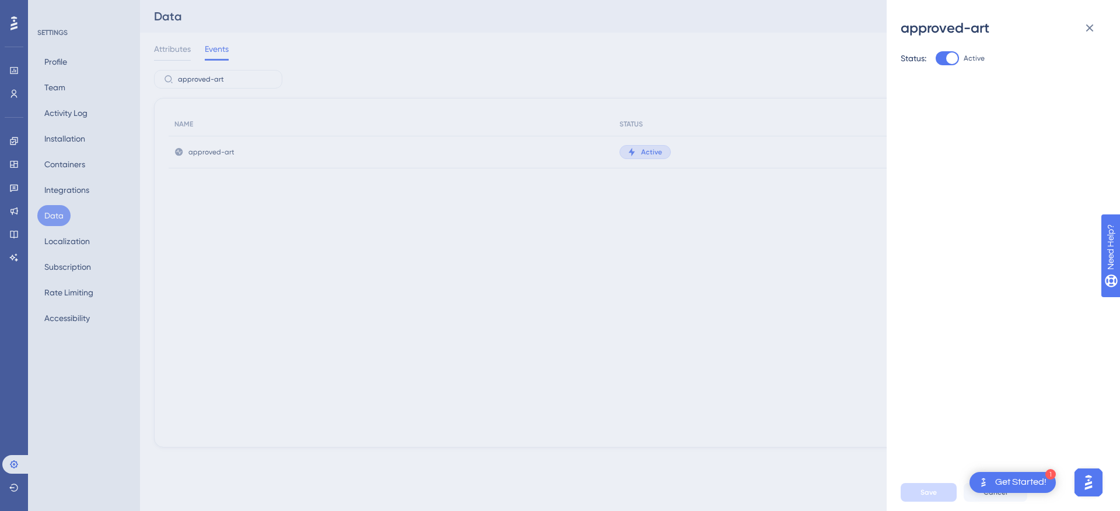
click at [192, 150] on div "approved-art Status: Active Save Cancel" at bounding box center [560, 255] width 1120 height 511
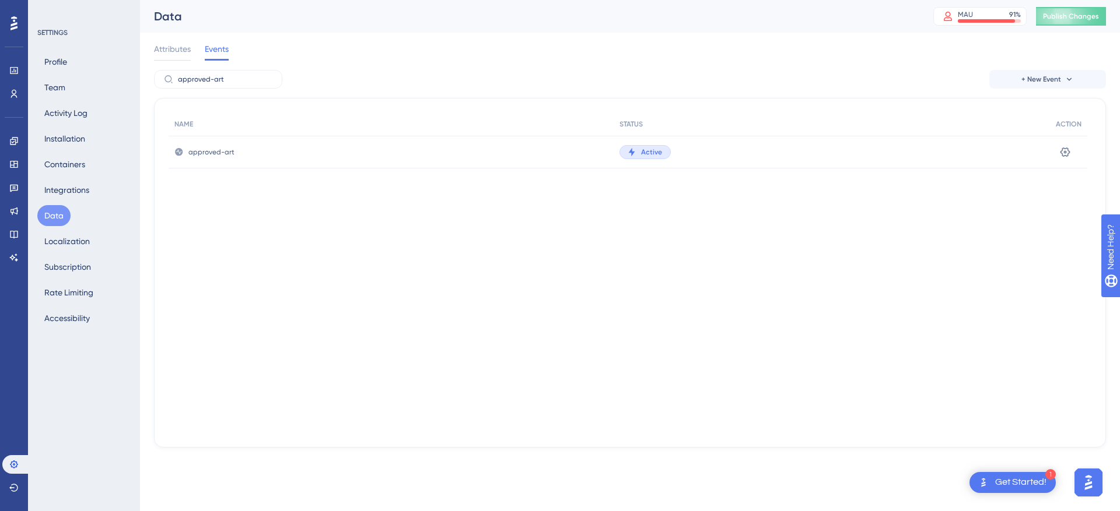
click at [170, 153] on div "approved-art" at bounding box center [391, 152] width 445 height 33
click at [180, 152] on icon at bounding box center [178, 152] width 9 height 9
click at [83, 162] on button "Containers" at bounding box center [64, 164] width 55 height 21
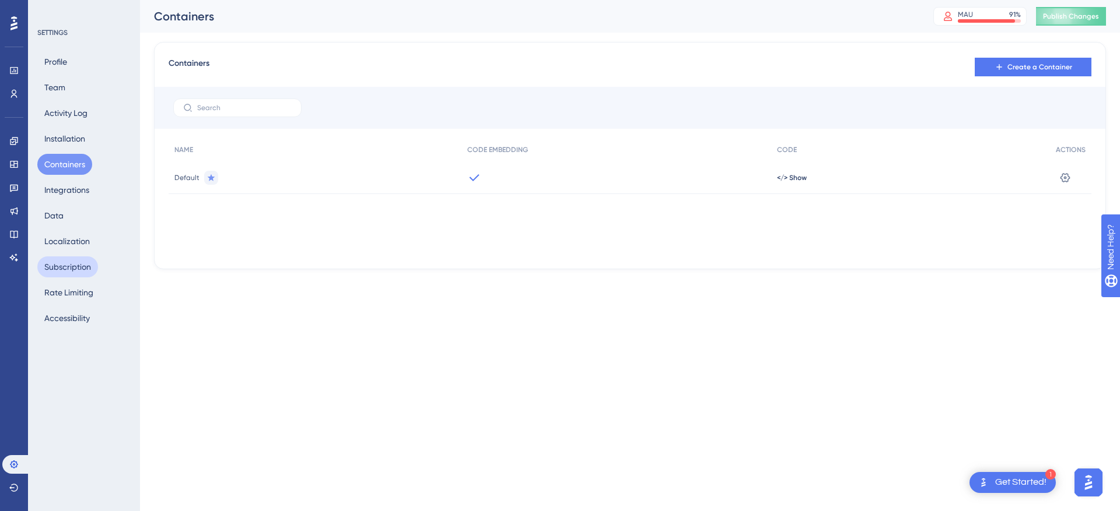
click at [69, 263] on button "Subscription" at bounding box center [67, 267] width 61 height 21
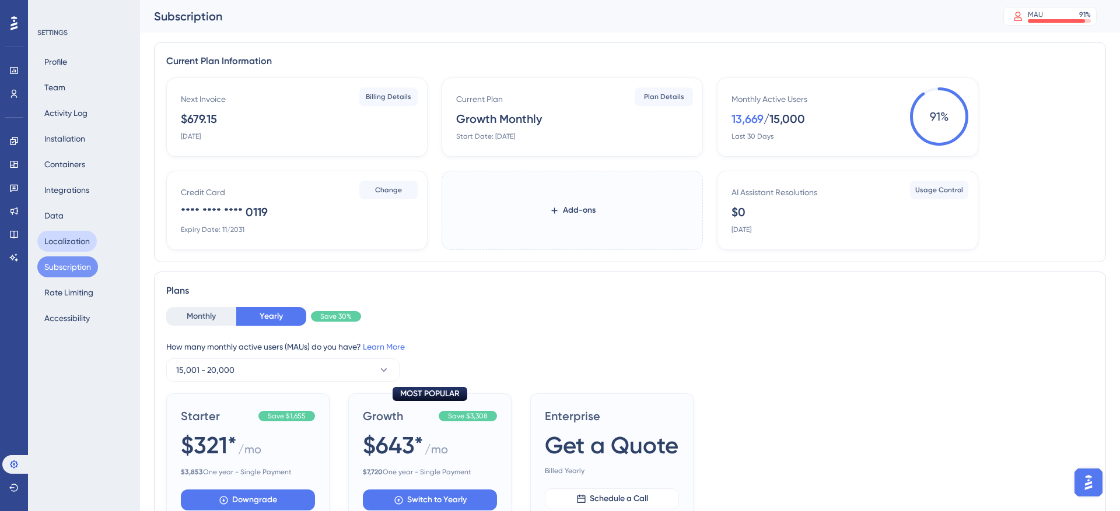
click at [75, 242] on button "Localization" at bounding box center [66, 241] width 59 height 21
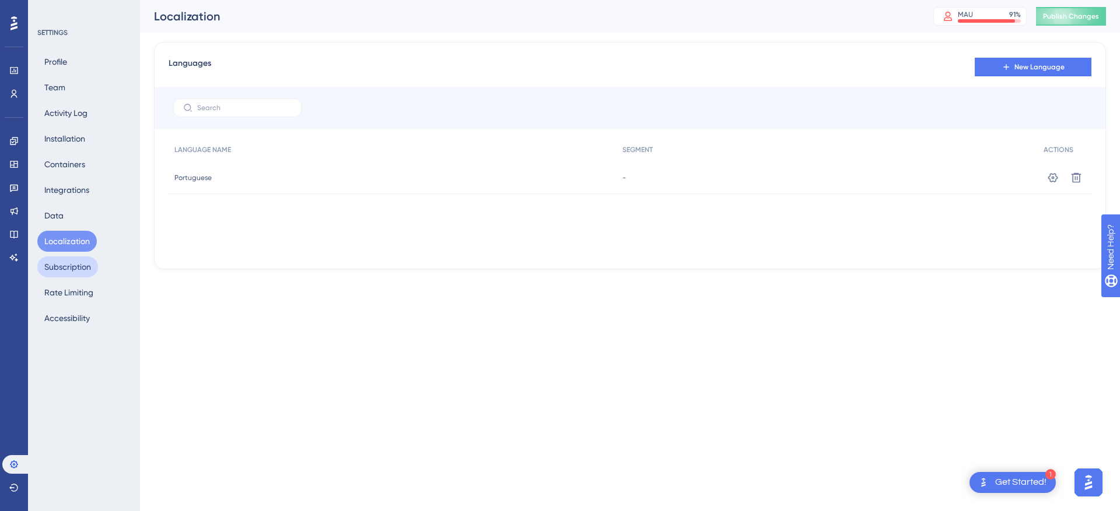
click at [73, 269] on button "Subscription" at bounding box center [67, 267] width 61 height 21
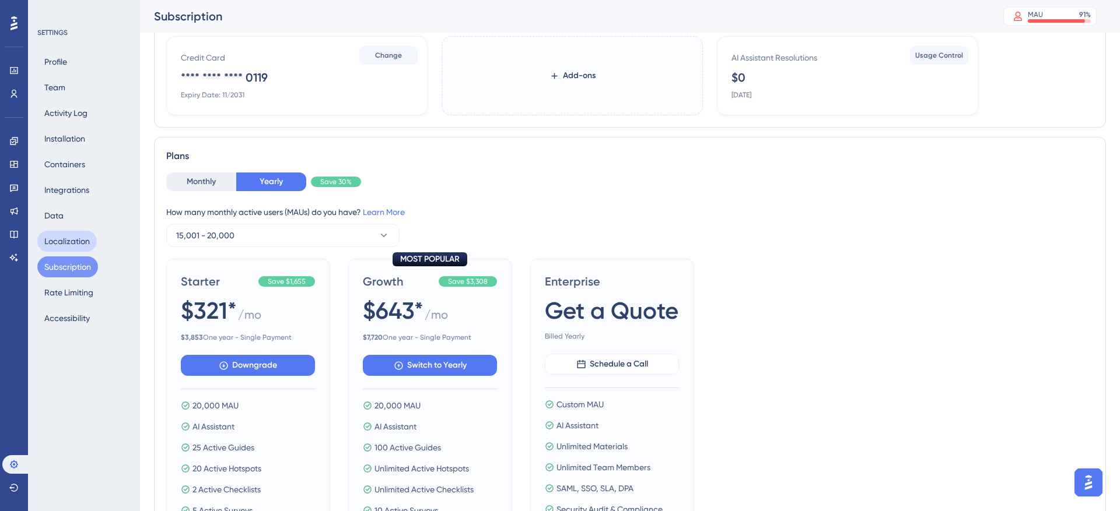
scroll to position [153, 0]
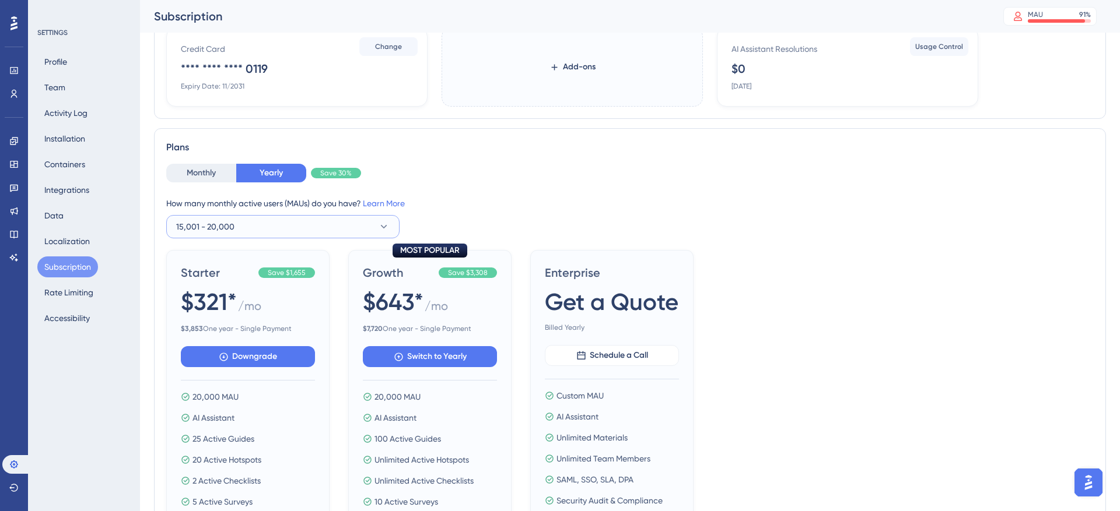
click at [229, 226] on span "15,001 - 20,000" at bounding box center [205, 227] width 58 height 14
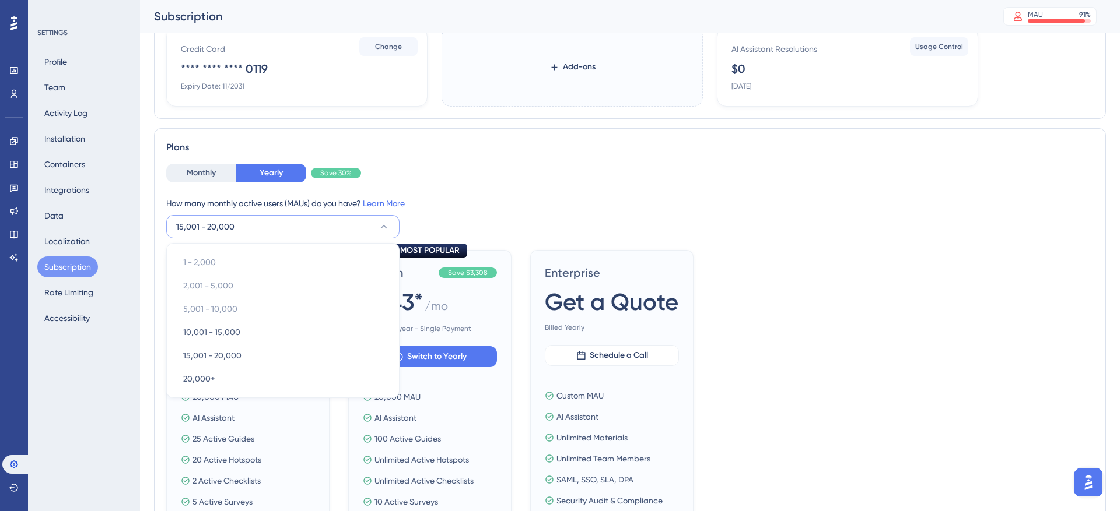
scroll to position [218, 0]
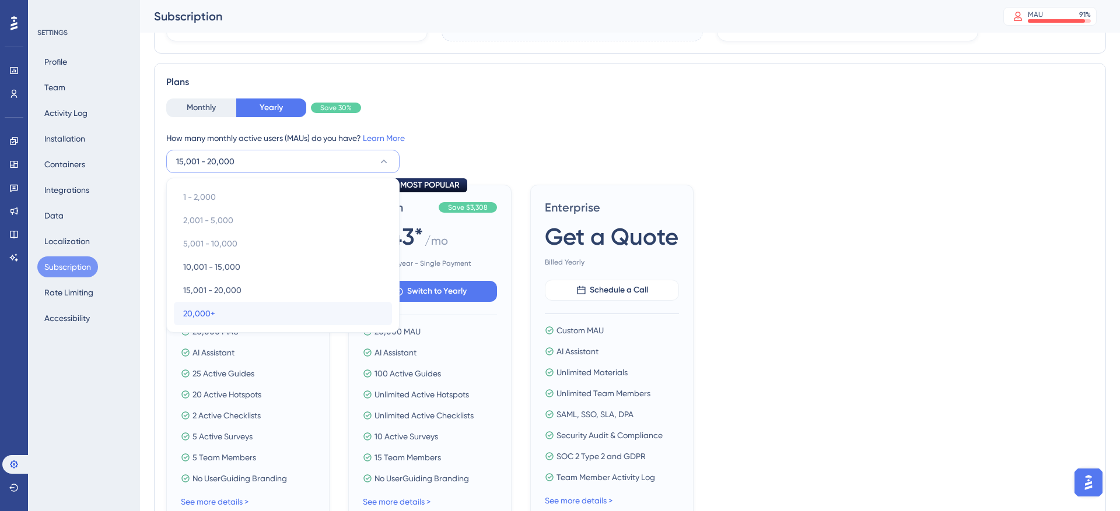
click at [234, 315] on div "20,000+ 20,000+" at bounding box center [282, 313] width 199 height 23
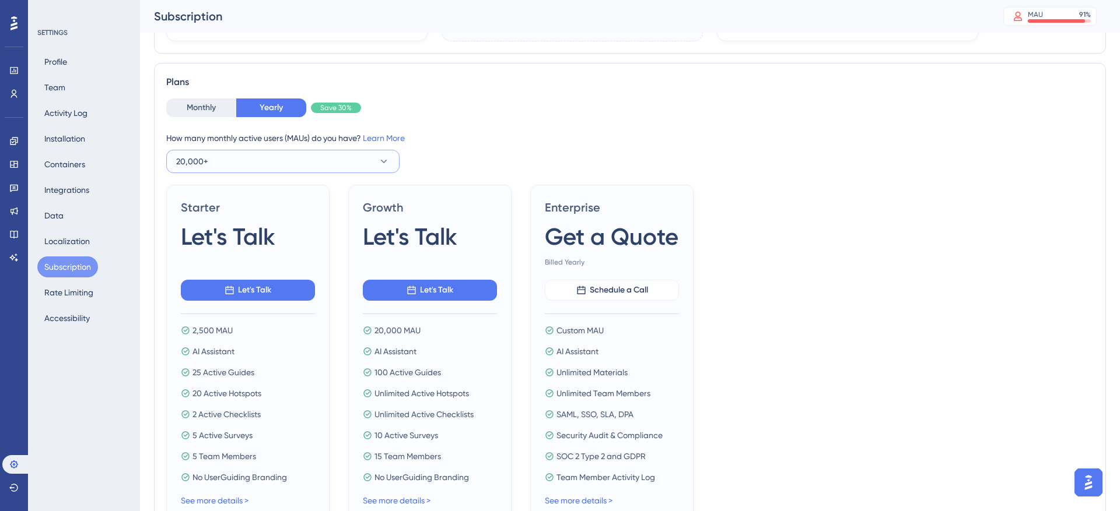
click at [226, 164] on button "20,000+" at bounding box center [282, 161] width 233 height 23
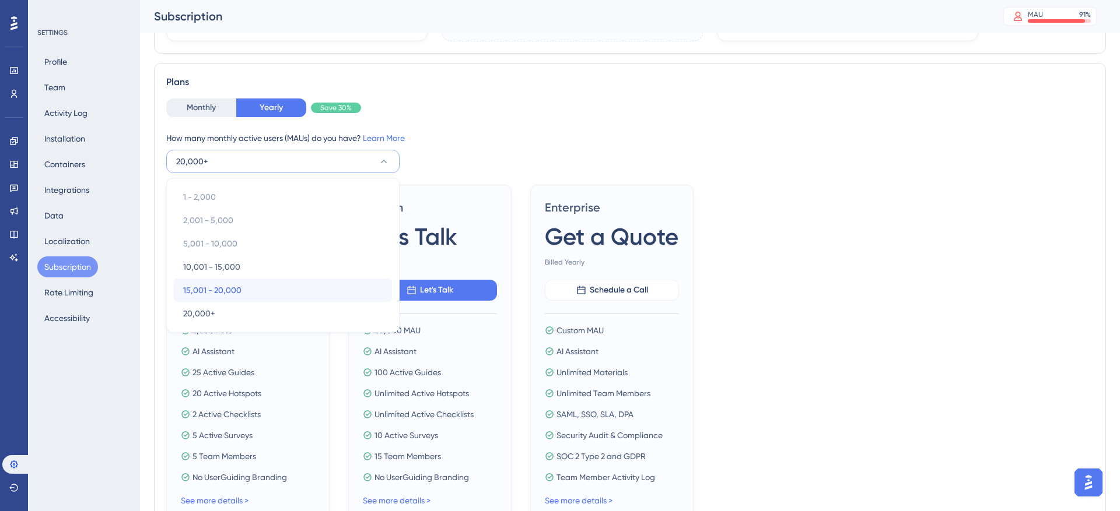
click at [229, 284] on span "15,001 - 20,000" at bounding box center [212, 290] width 58 height 14
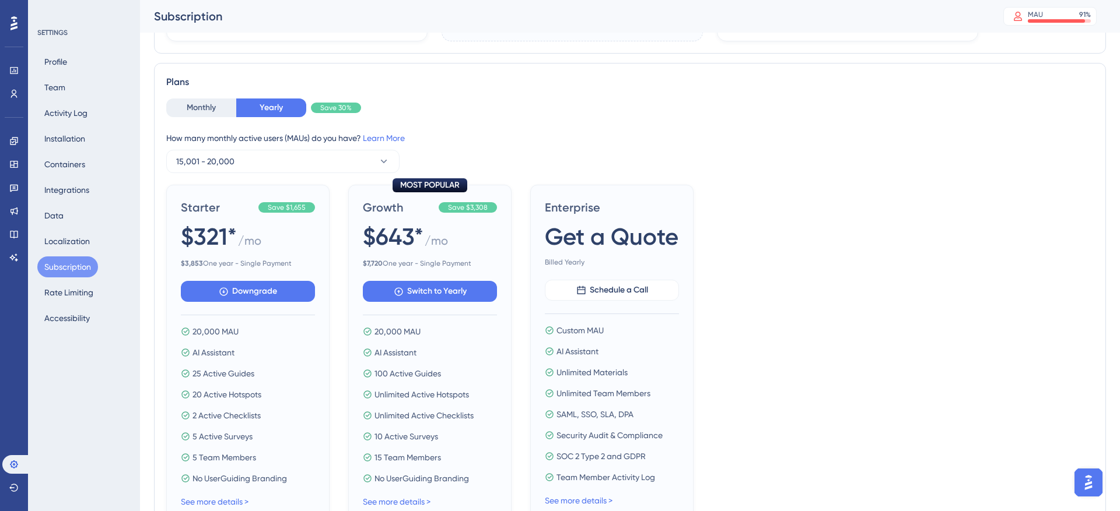
click at [229, 145] on div "How many monthly active users (MAUs) do you have? Learn More 15,001 - 20,000" at bounding box center [629, 152] width 927 height 42
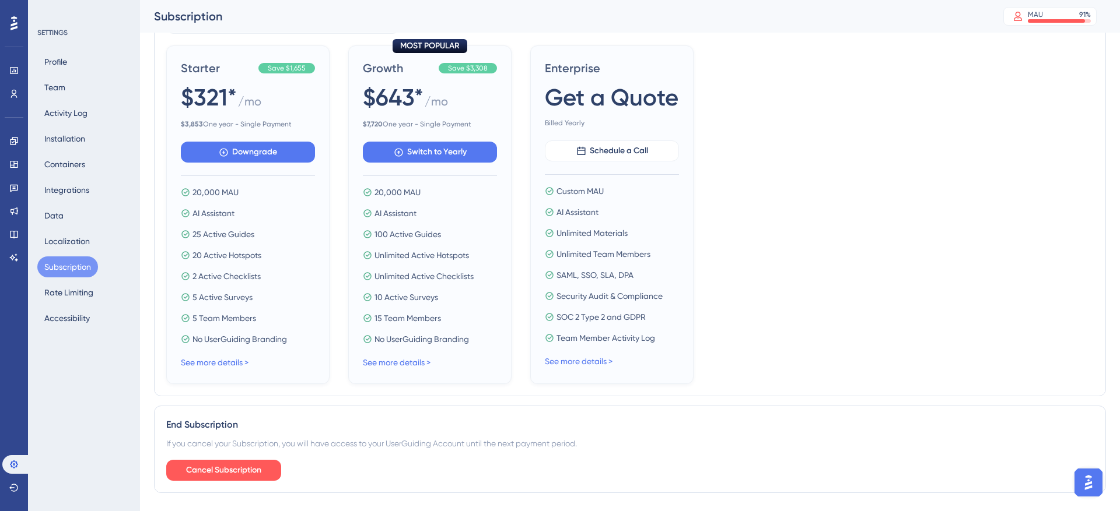
scroll to position [386, 0]
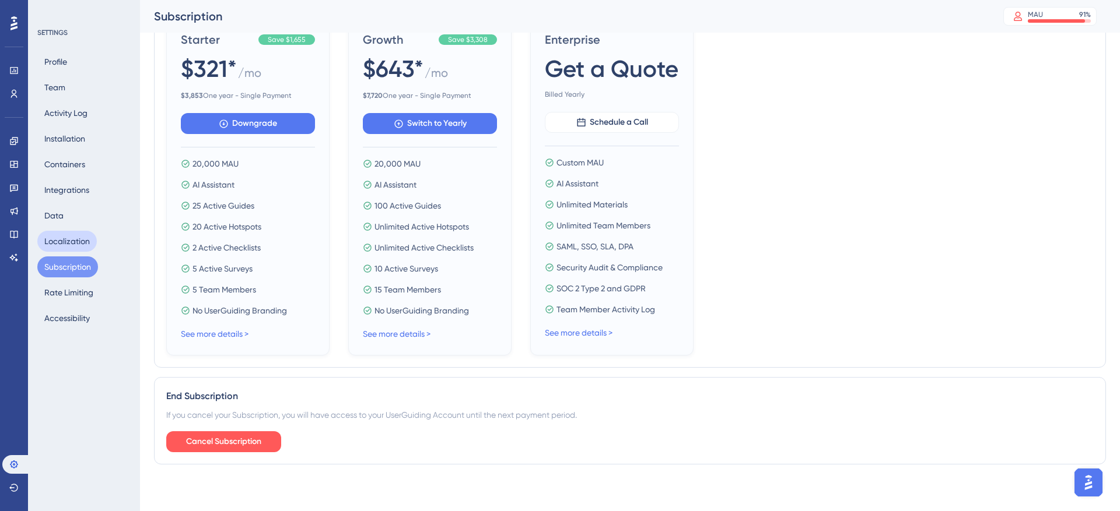
click at [68, 240] on button "Localization" at bounding box center [66, 241] width 59 height 21
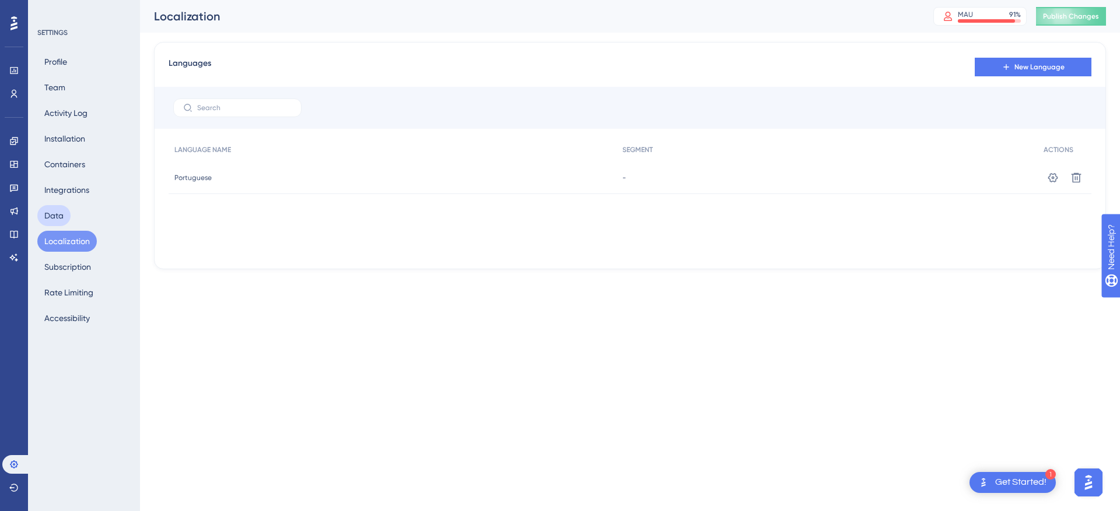
click at [48, 219] on button "Data" at bounding box center [53, 215] width 33 height 21
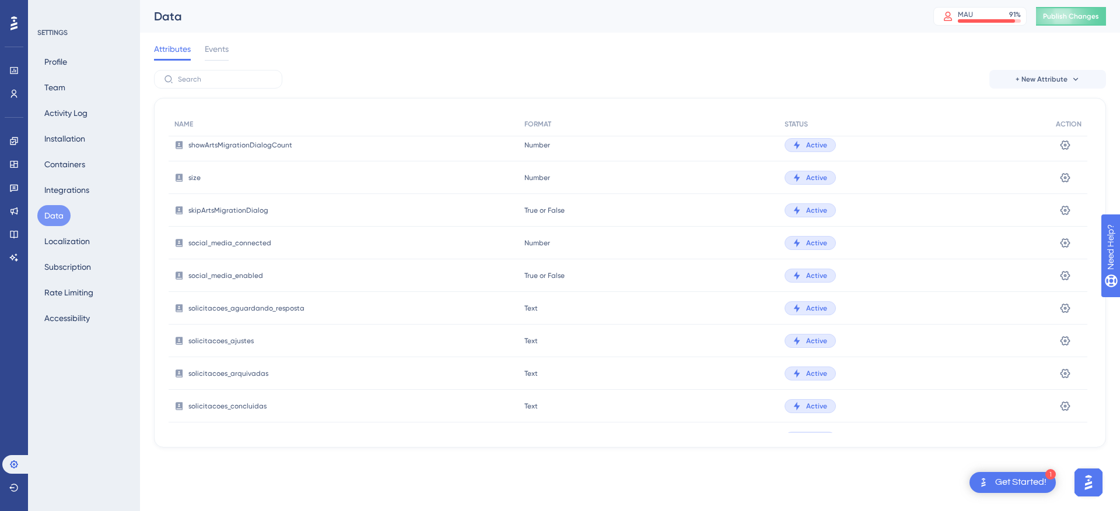
scroll to position [3309, 0]
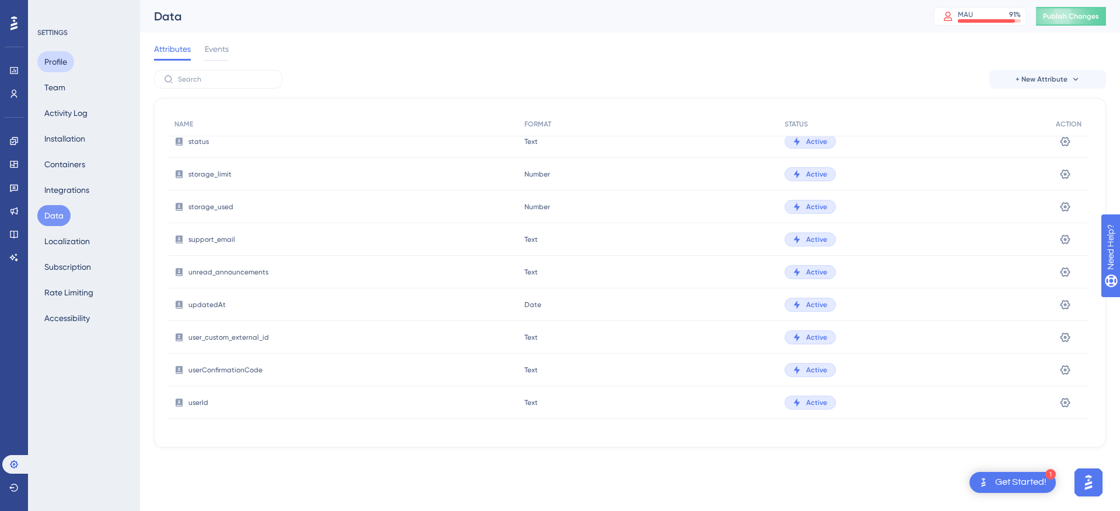
click at [49, 52] on button "Profile" at bounding box center [55, 61] width 37 height 21
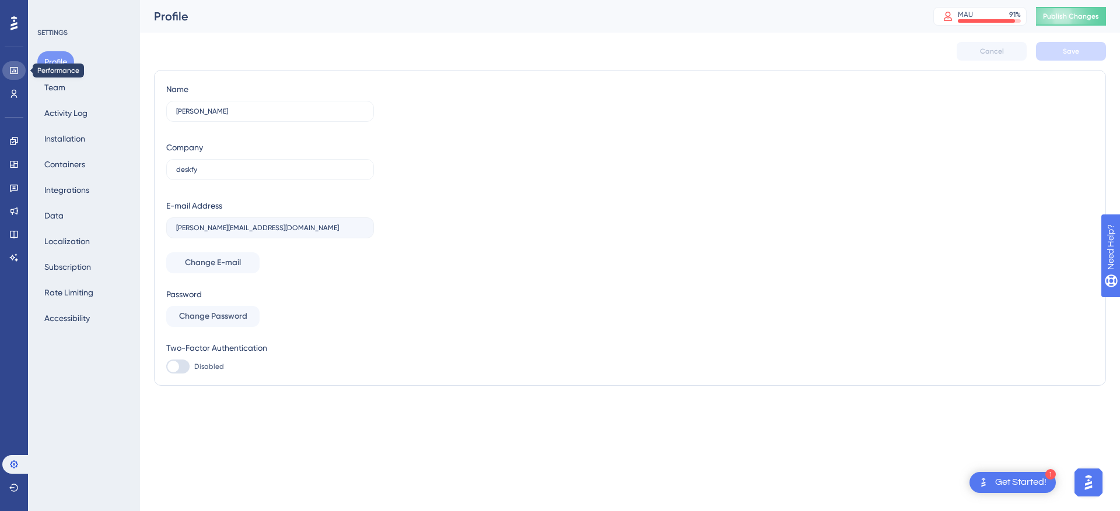
click at [16, 75] on icon at bounding box center [13, 70] width 9 height 9
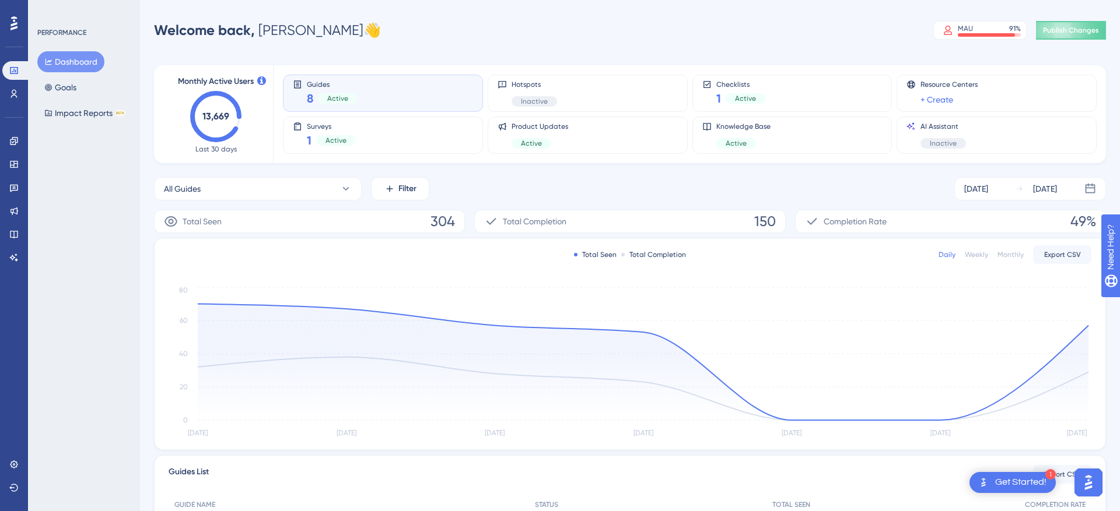
click at [314, 90] on div "8 Active" at bounding box center [332, 98] width 51 height 16
click at [351, 106] on div "8 Active" at bounding box center [332, 98] width 51 height 16
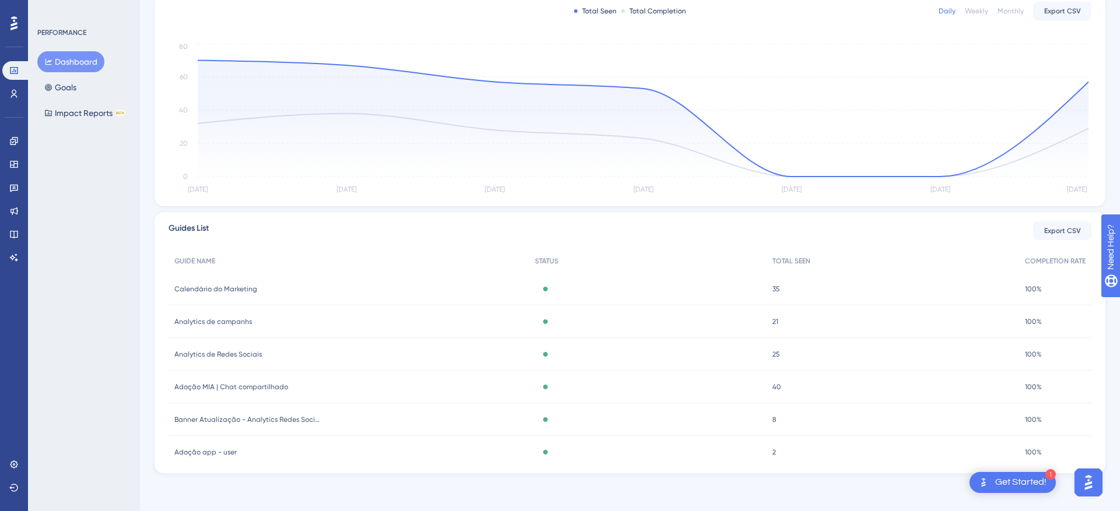
click at [255, 292] on div "Calendário do Marketing Calendário do Marketing" at bounding box center [349, 289] width 360 height 33
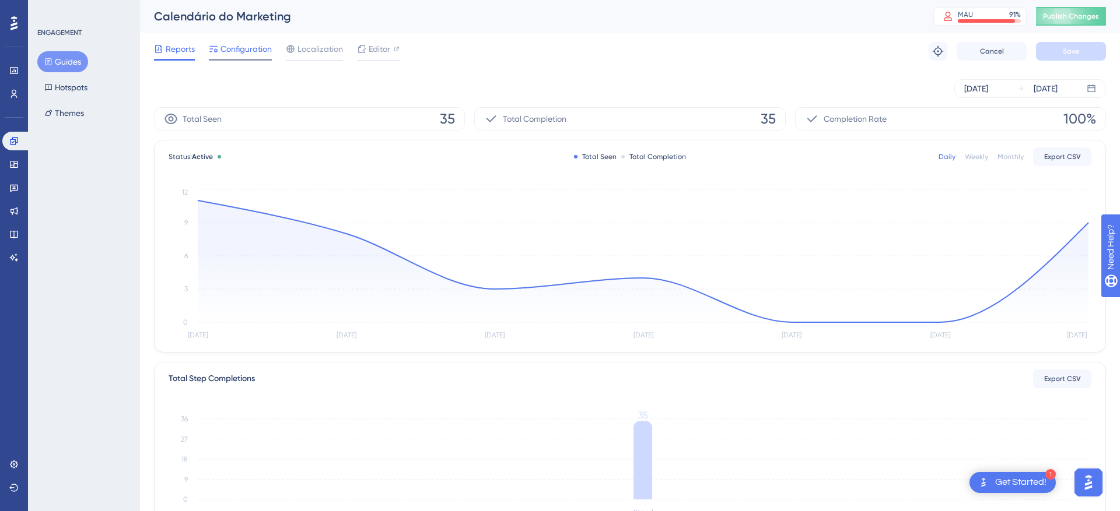
click at [251, 49] on span "Configuration" at bounding box center [245, 49] width 51 height 14
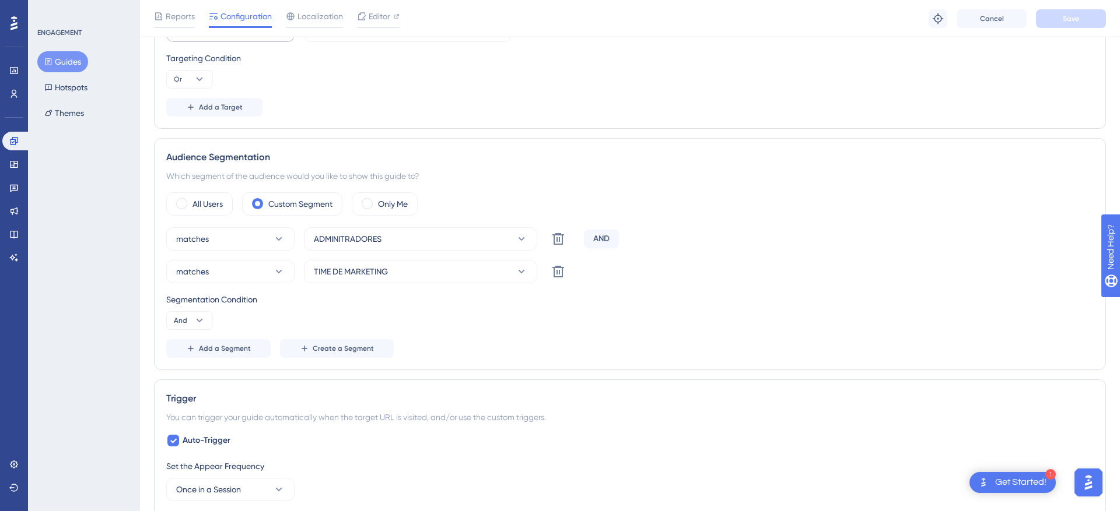
scroll to position [392, 0]
click at [391, 230] on button "ADMINITRADORES" at bounding box center [420, 240] width 233 height 23
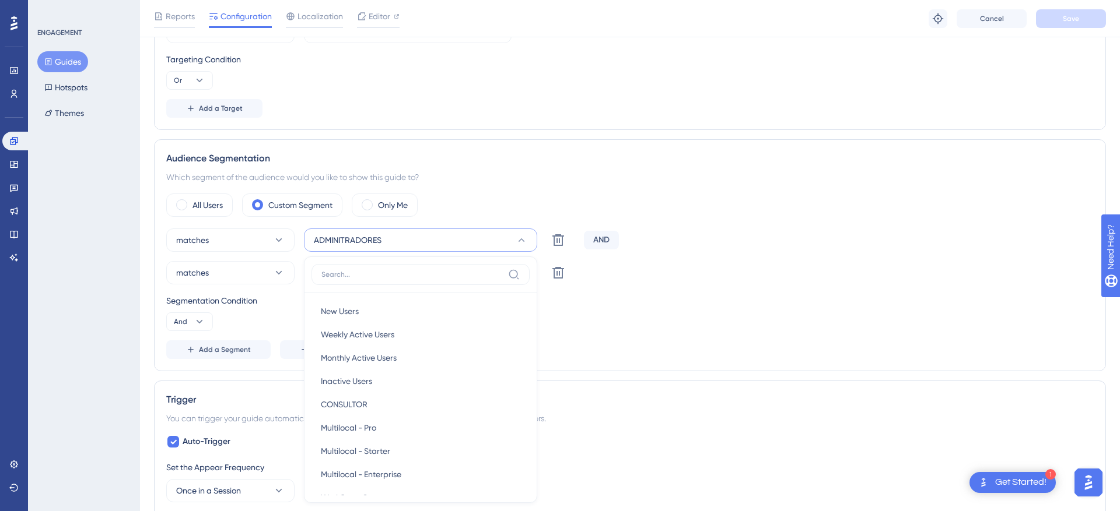
scroll to position [515, 0]
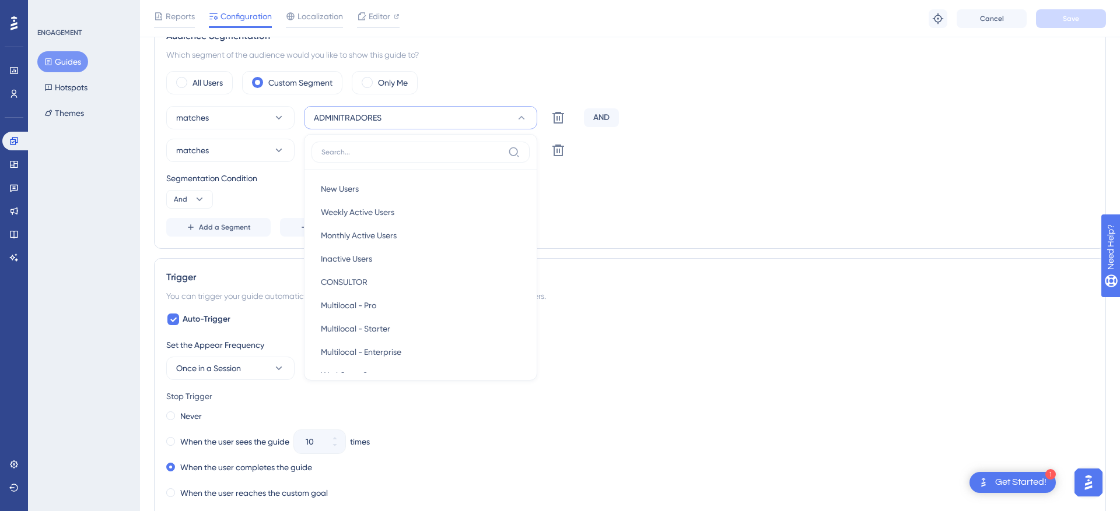
click at [383, 135] on div "New Users New Users Weekly Active Users Weekly Active Users Monthly Active User…" at bounding box center [420, 257] width 233 height 247
click at [383, 118] on button "ADMINITRADORES" at bounding box center [420, 117] width 233 height 23
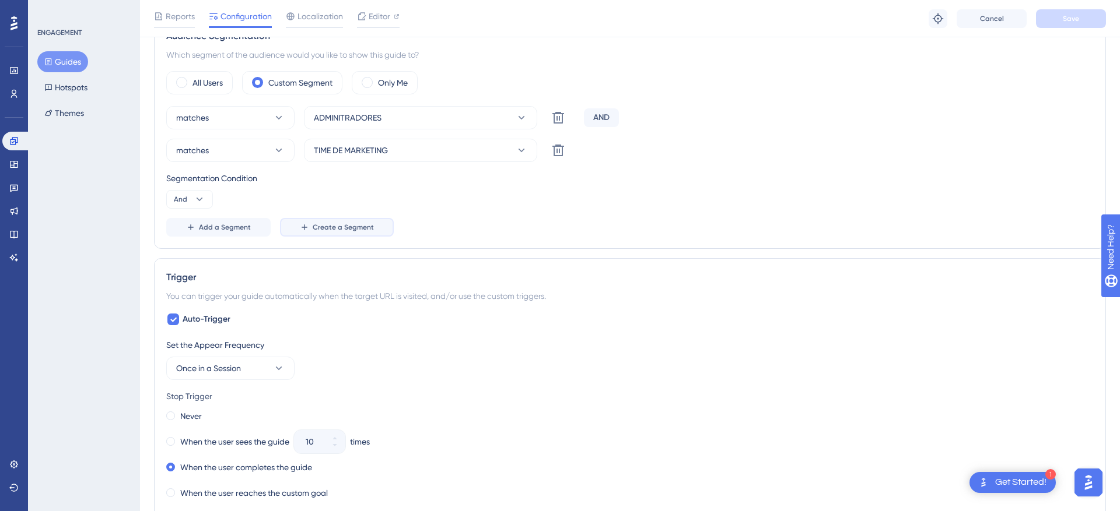
click at [313, 223] on span "Create a Segment" at bounding box center [343, 227] width 61 height 9
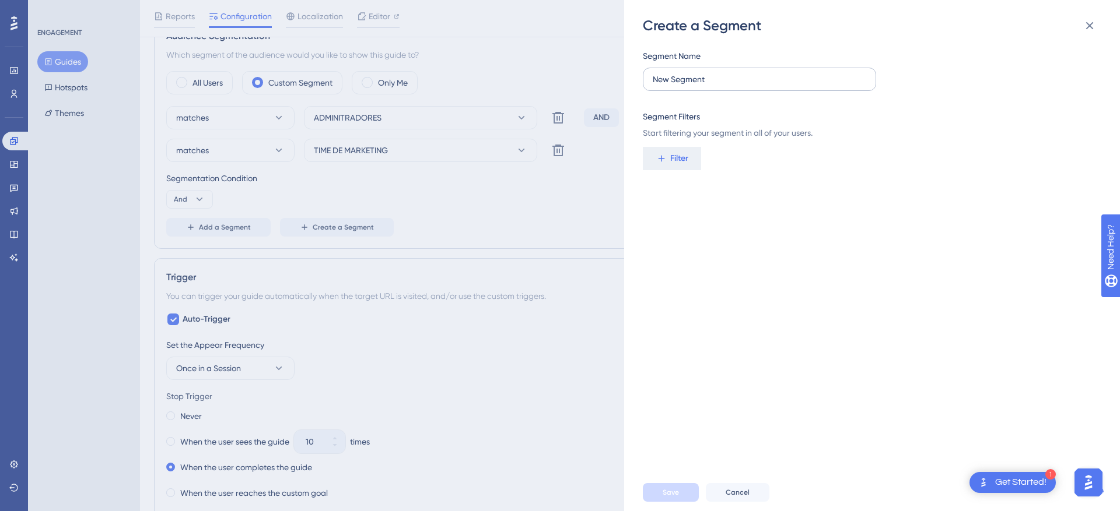
click at [709, 70] on label "New Segment" at bounding box center [759, 79] width 233 height 23
click at [709, 73] on input "New Segment" at bounding box center [759, 79] width 213 height 13
click at [682, 136] on span "Start filtering your segment in all of your users." at bounding box center [868, 133] width 451 height 14
click at [682, 143] on div "Segment Name New Segment Segment Filters Start filtering your segment in all of…" at bounding box center [878, 254] width 470 height 439
click at [671, 163] on span "Filter" at bounding box center [679, 159] width 18 height 14
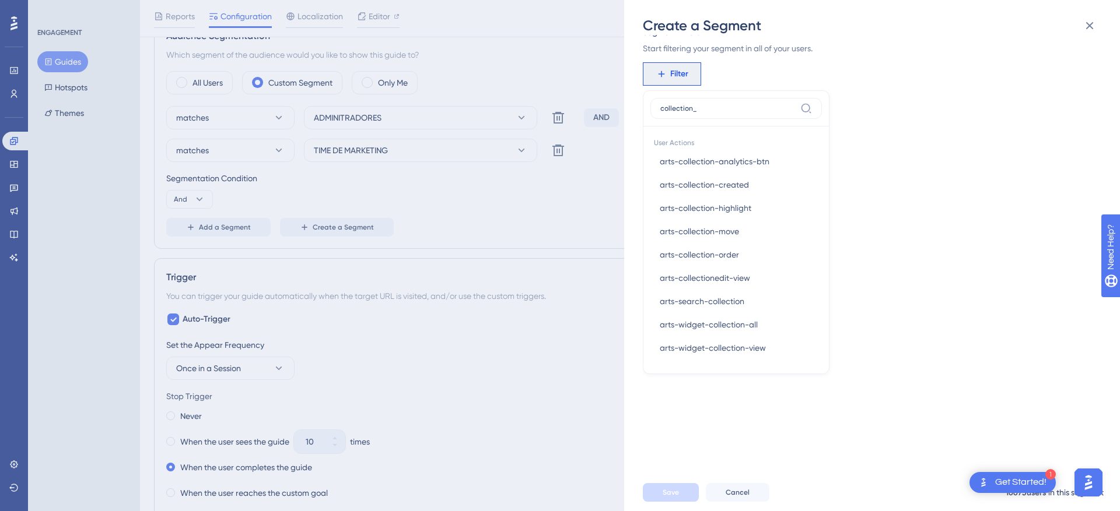
scroll to position [0, 0]
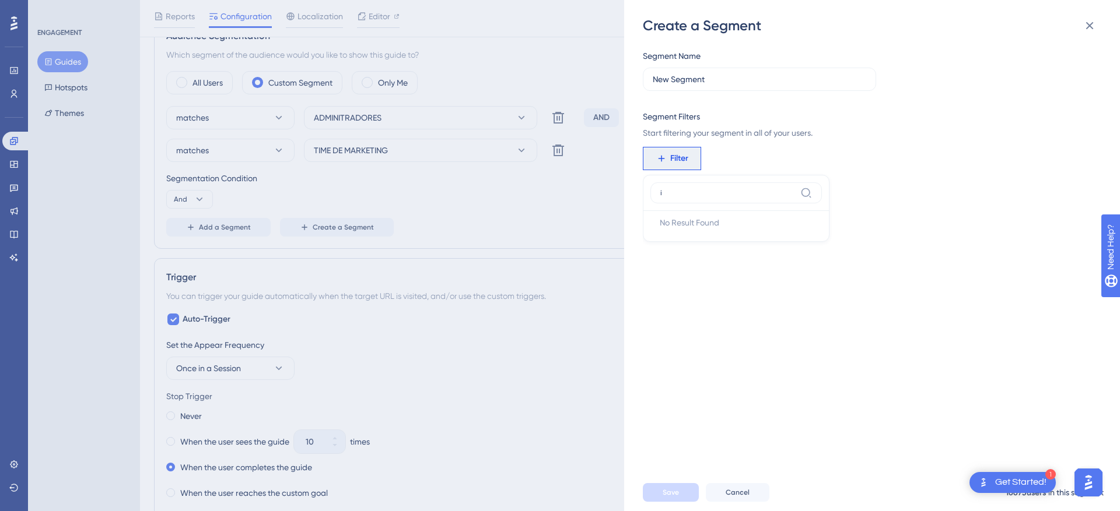
type input "id"
click at [481, 334] on div "Create a Segment Segment Name New Segment Segment Filters Start filtering your …" at bounding box center [560, 255] width 1120 height 511
